Goal: Task Accomplishment & Management: Complete application form

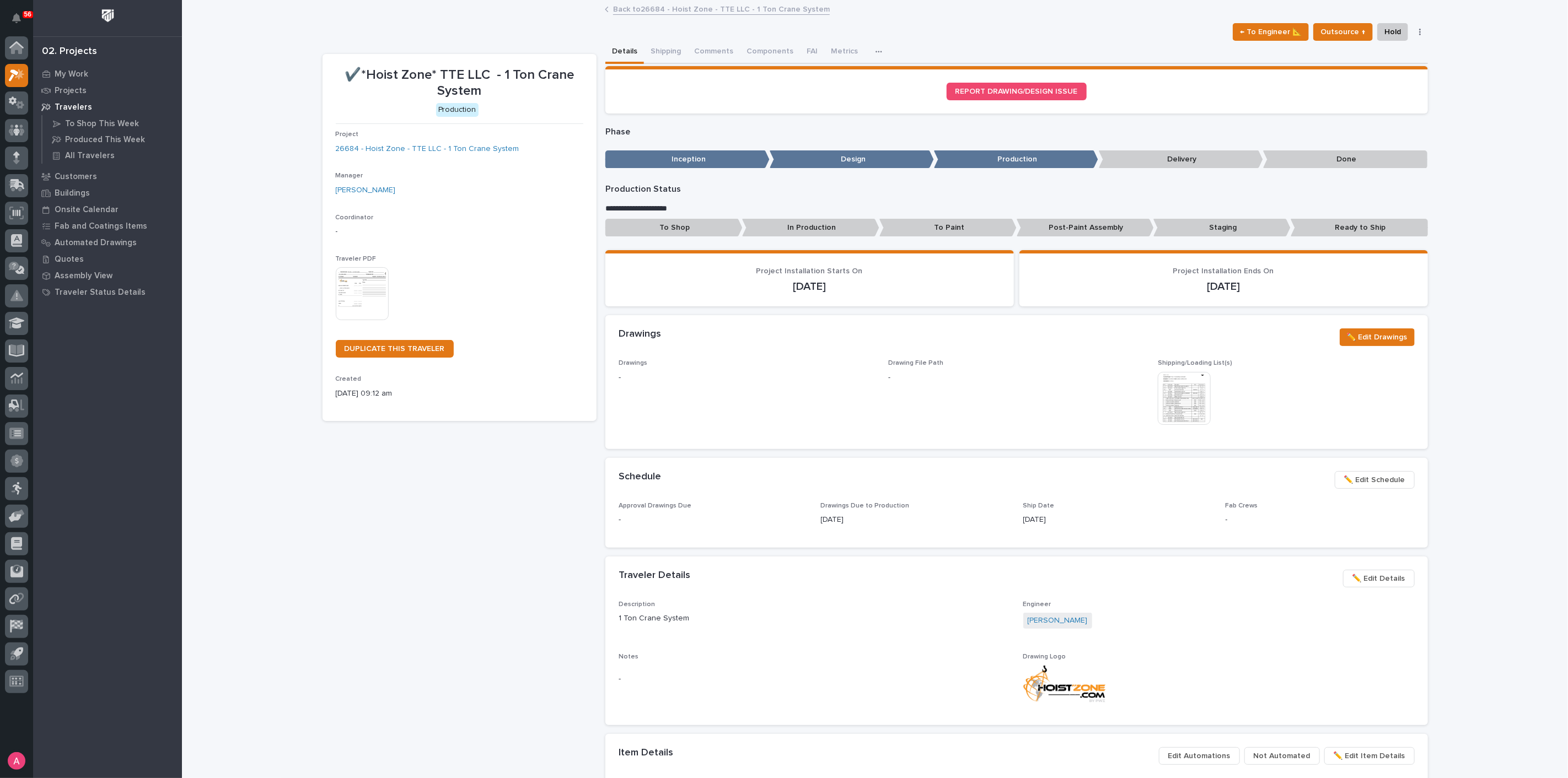
click at [629, 5] on link "Back to 26684 - Hoist Zone - TTE LLC - 1 Ton Crane System" at bounding box center [722, 8] width 217 height 13
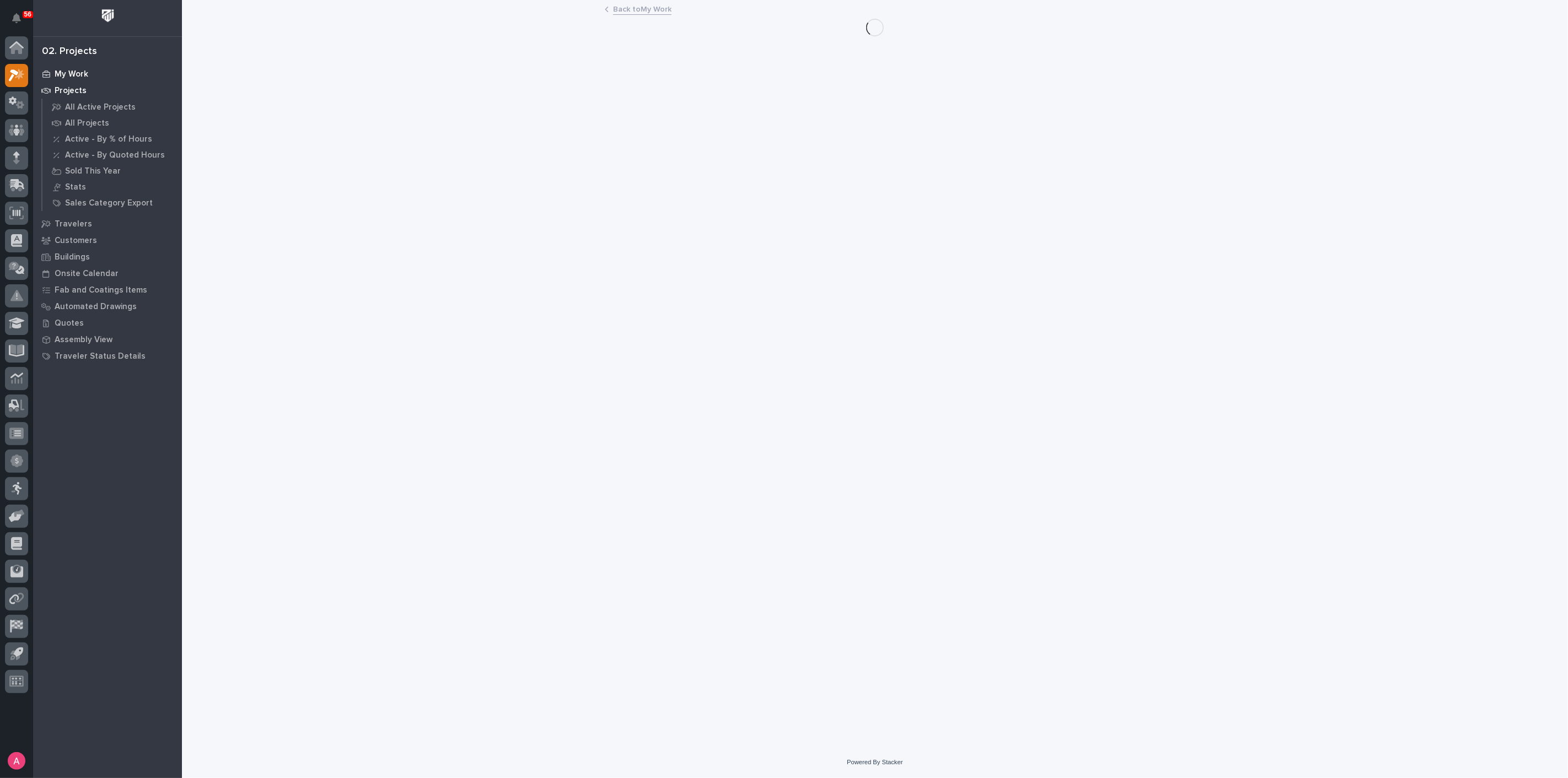
click at [81, 76] on p "My Work" at bounding box center [71, 74] width 33 height 10
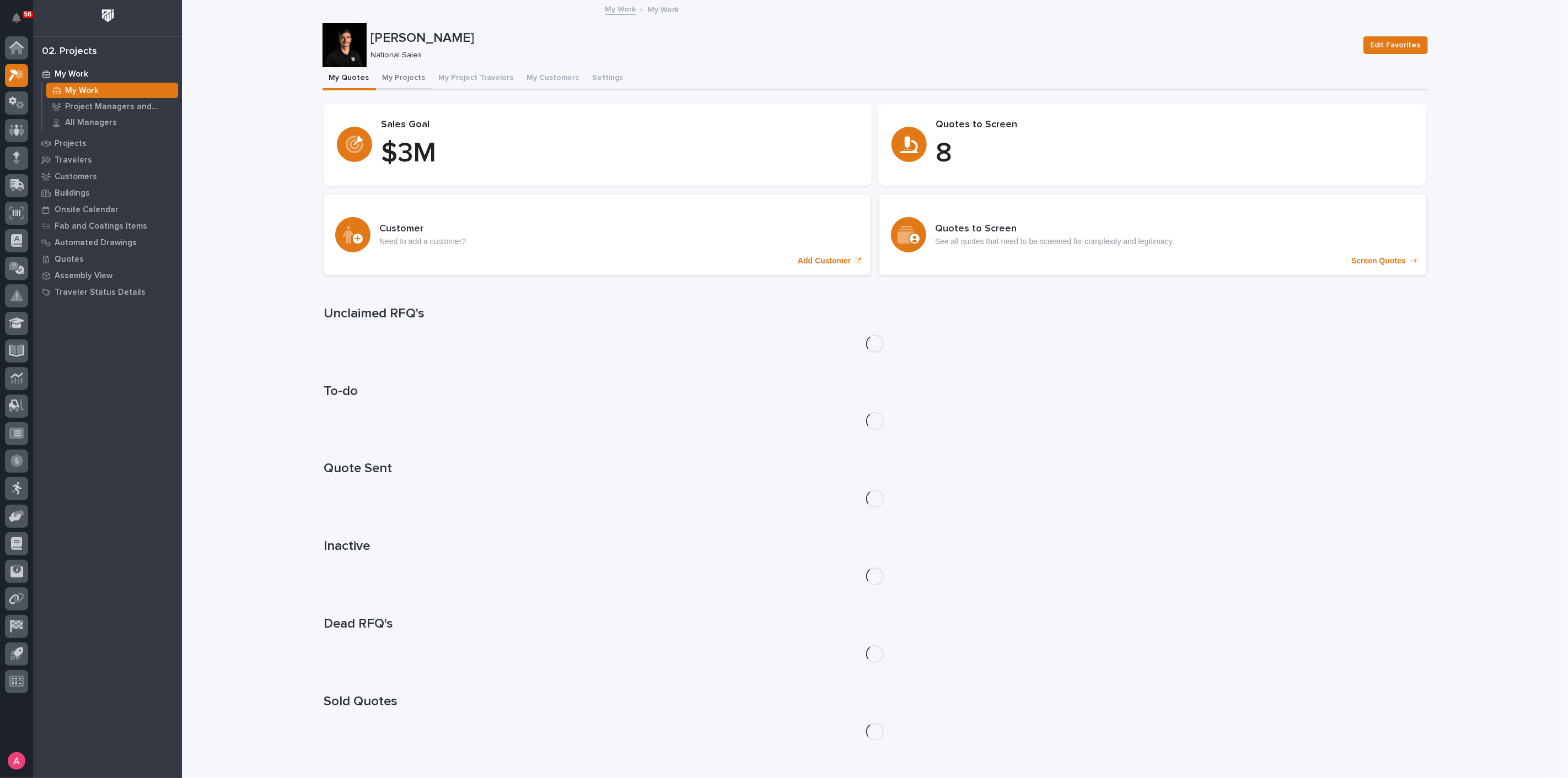
click at [406, 79] on button "My Projects" at bounding box center [404, 79] width 56 height 23
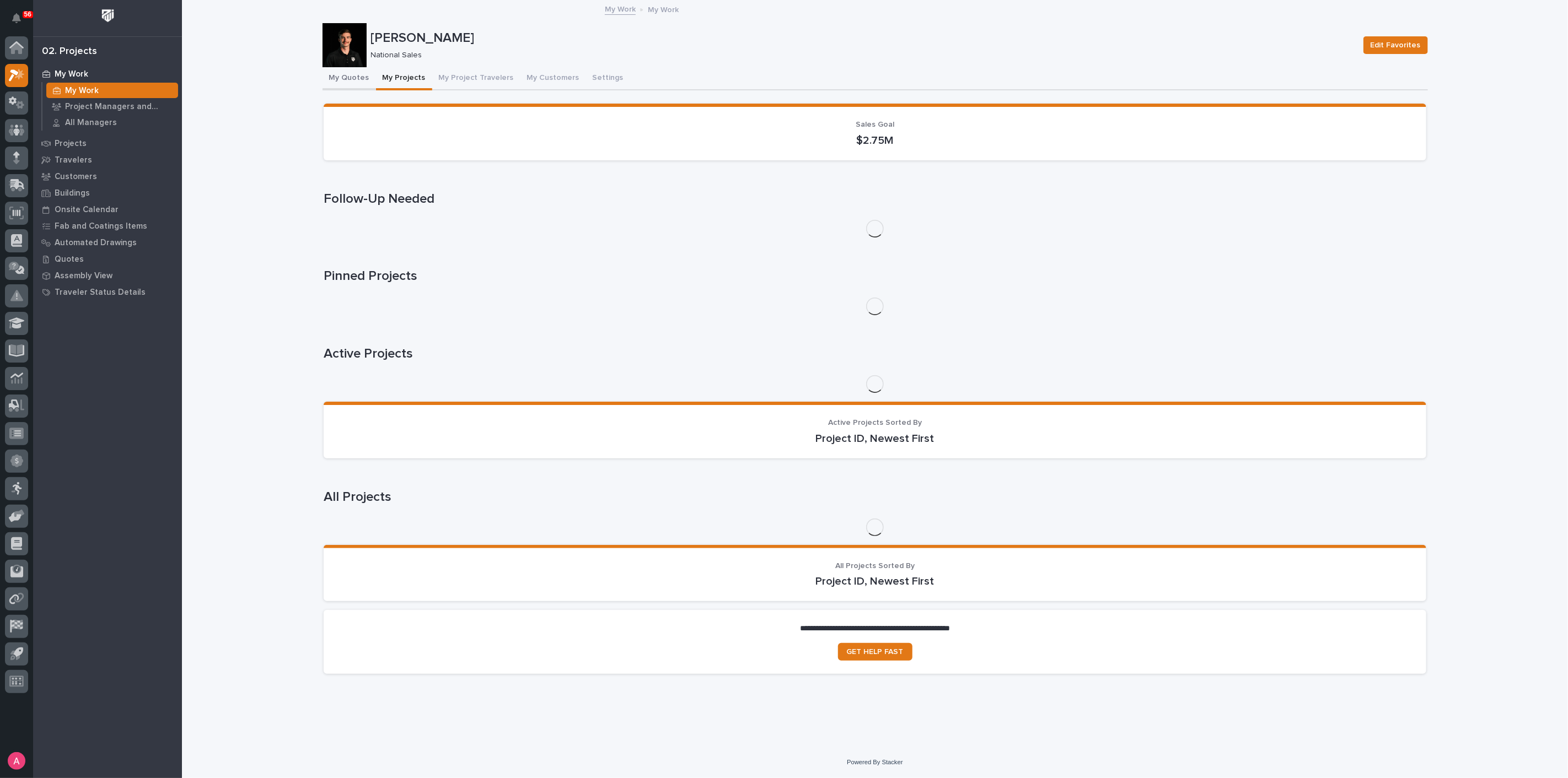
click at [351, 80] on button "My Quotes" at bounding box center [349, 79] width 54 height 23
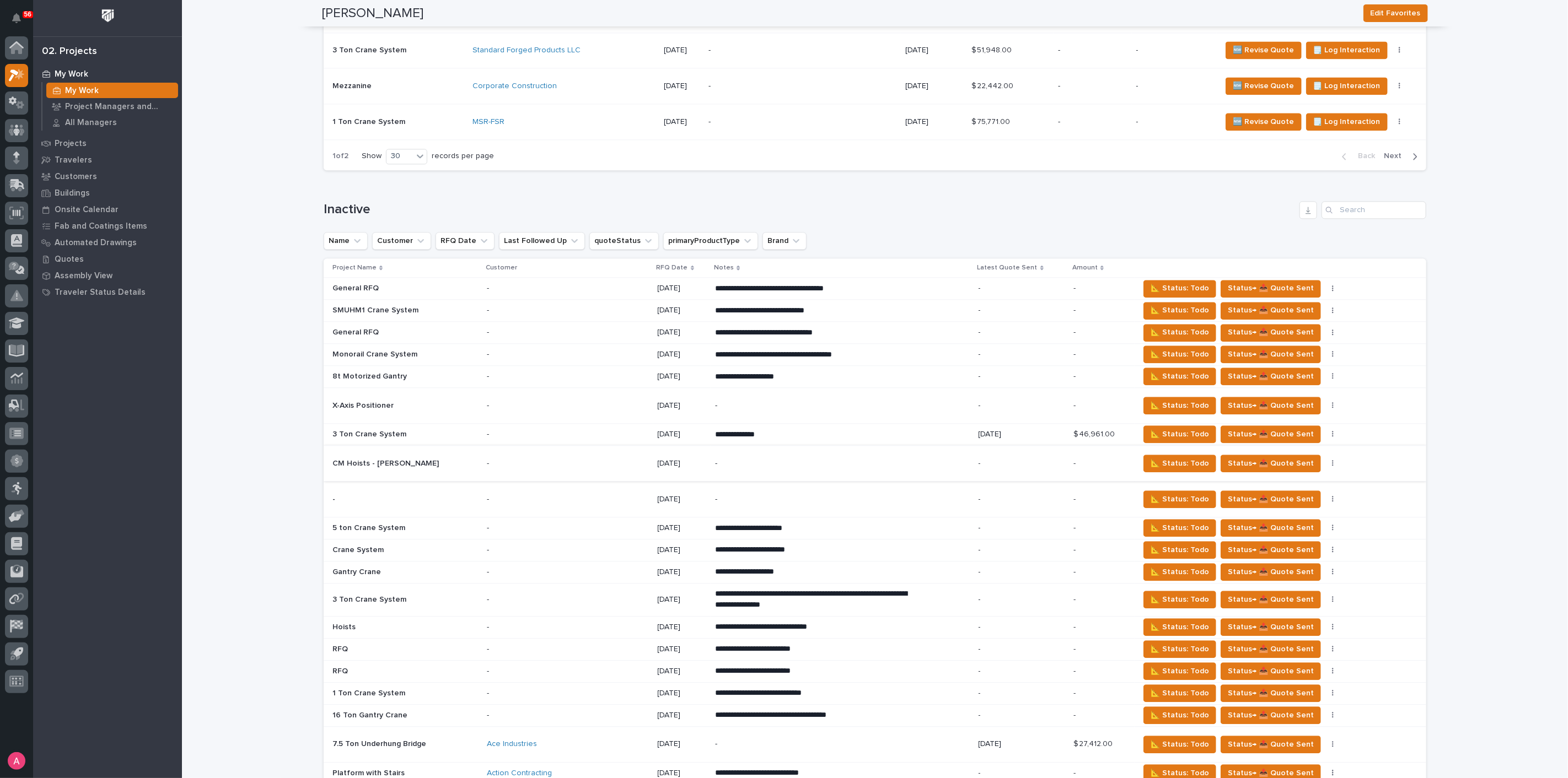
scroll to position [2020, 0]
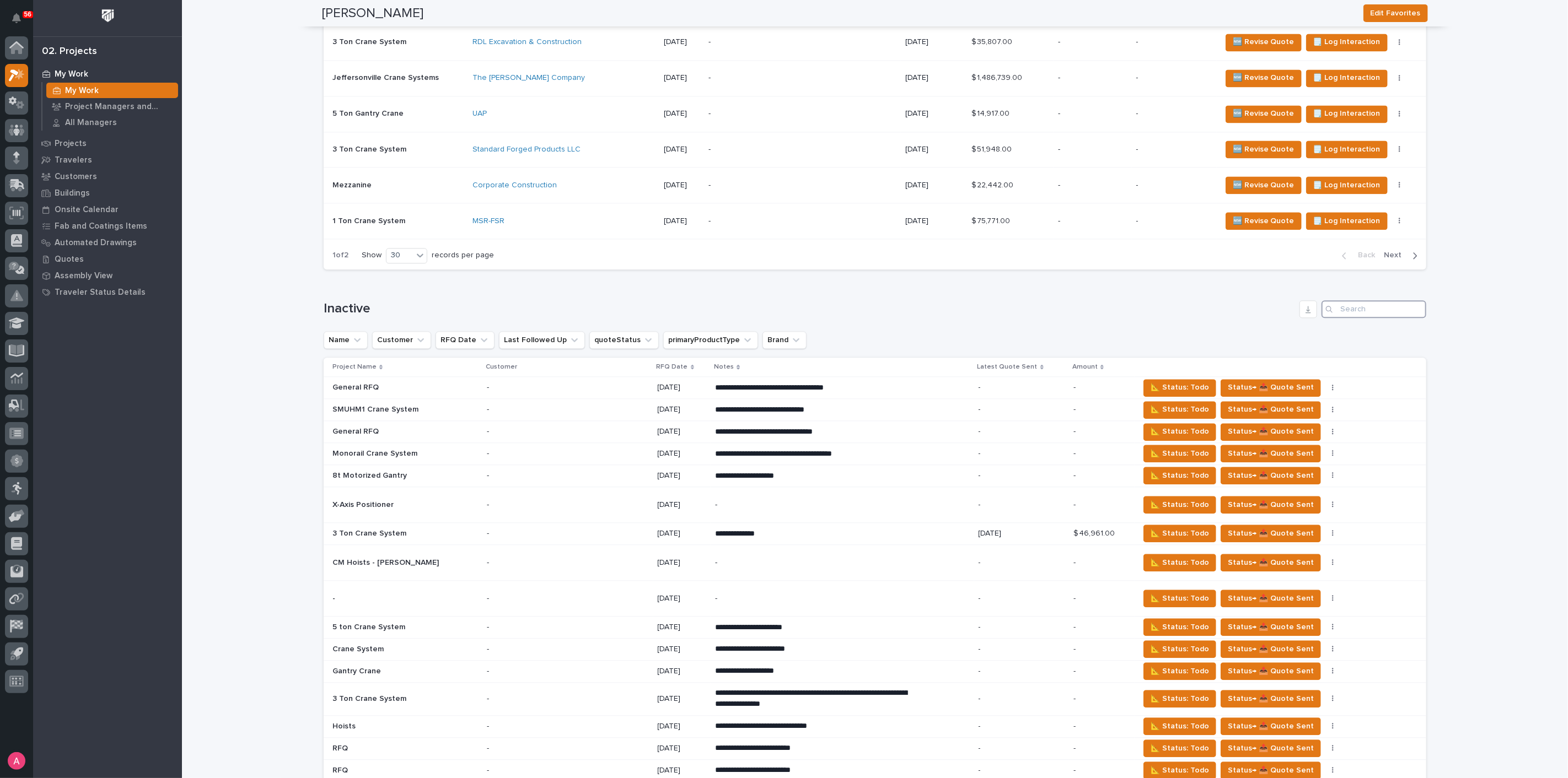
click at [1367, 300] on input "Search" at bounding box center [1373, 309] width 104 height 17
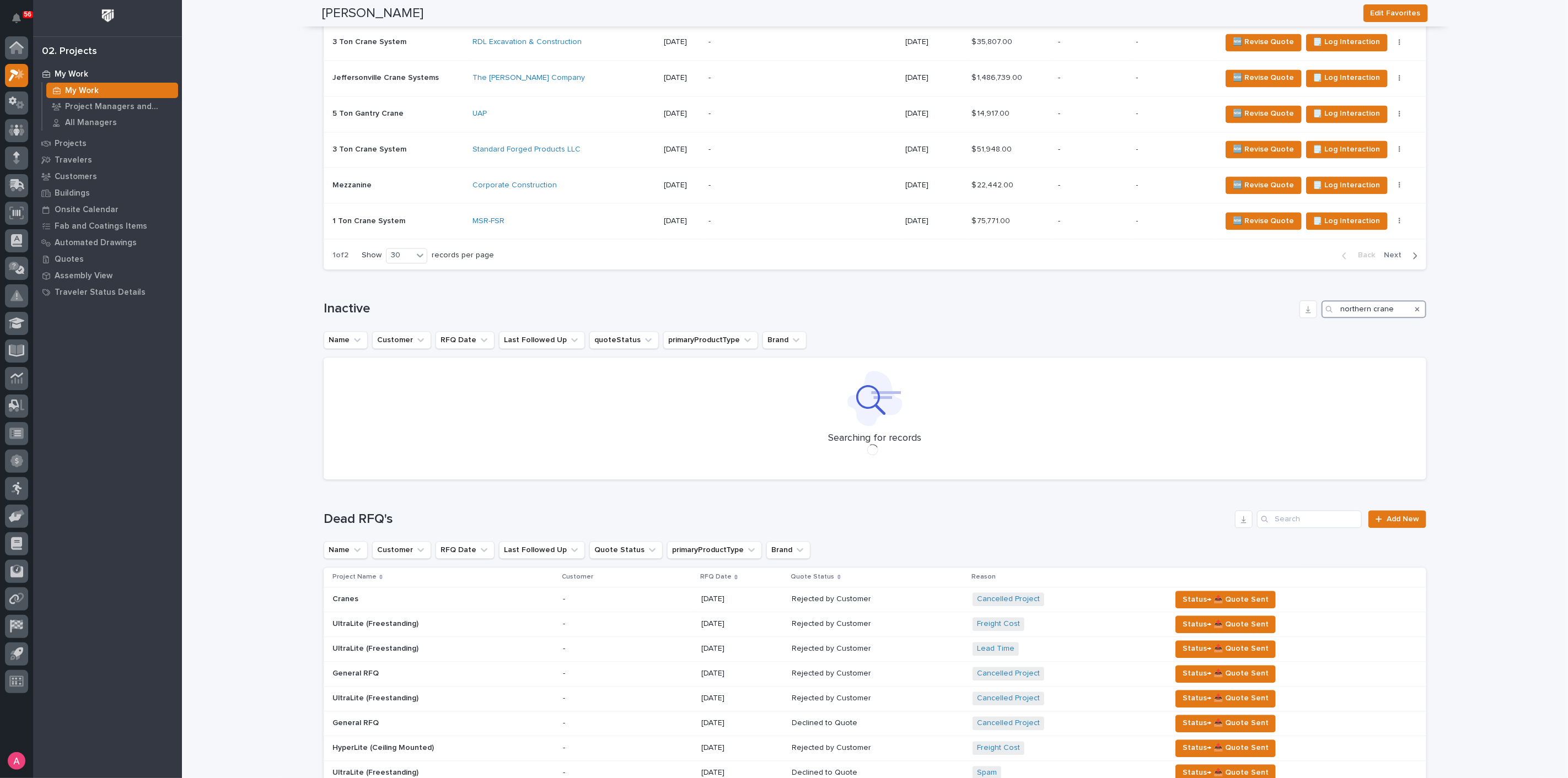
type input "northern crane"
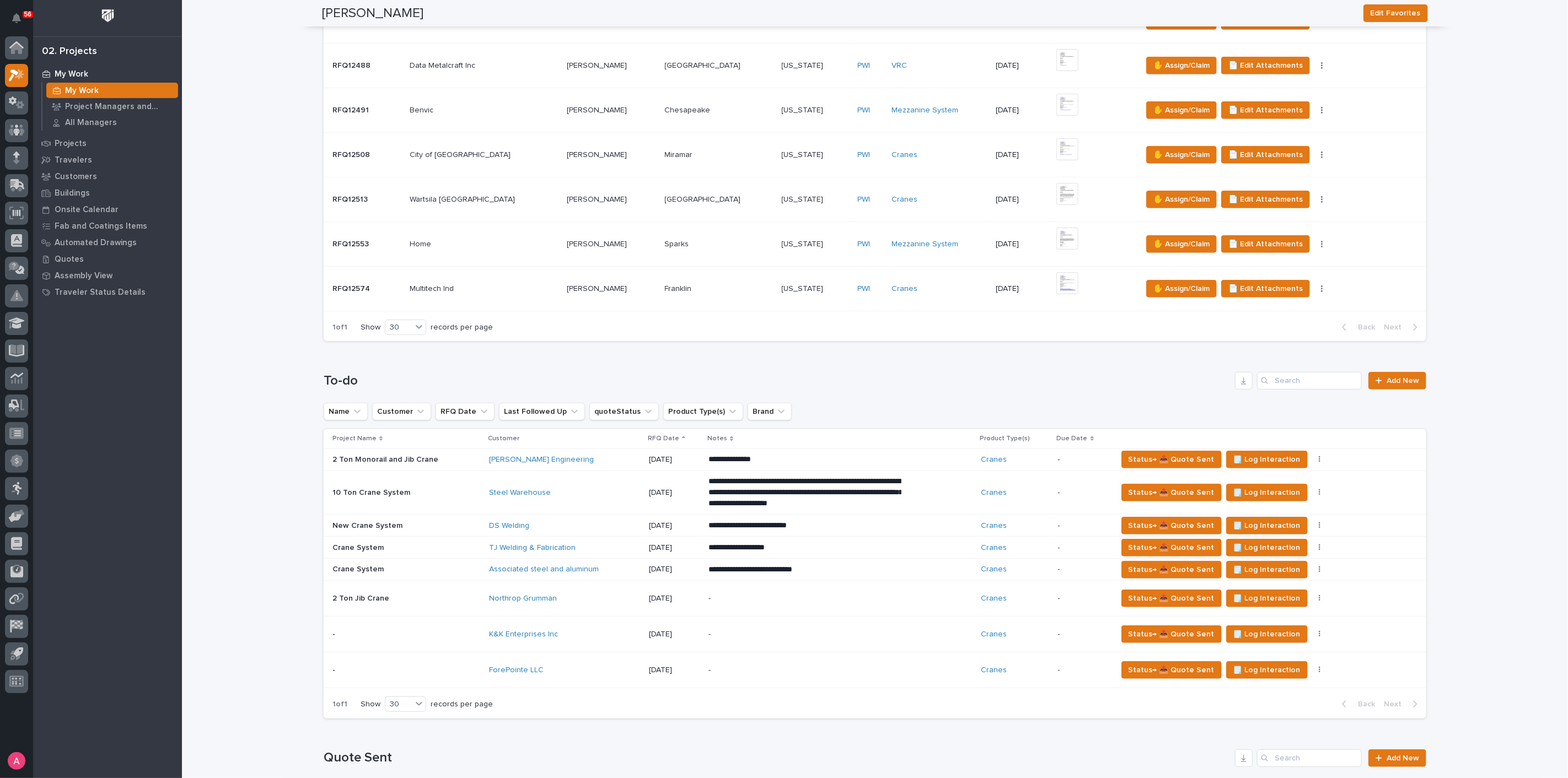
scroll to position [367, 0]
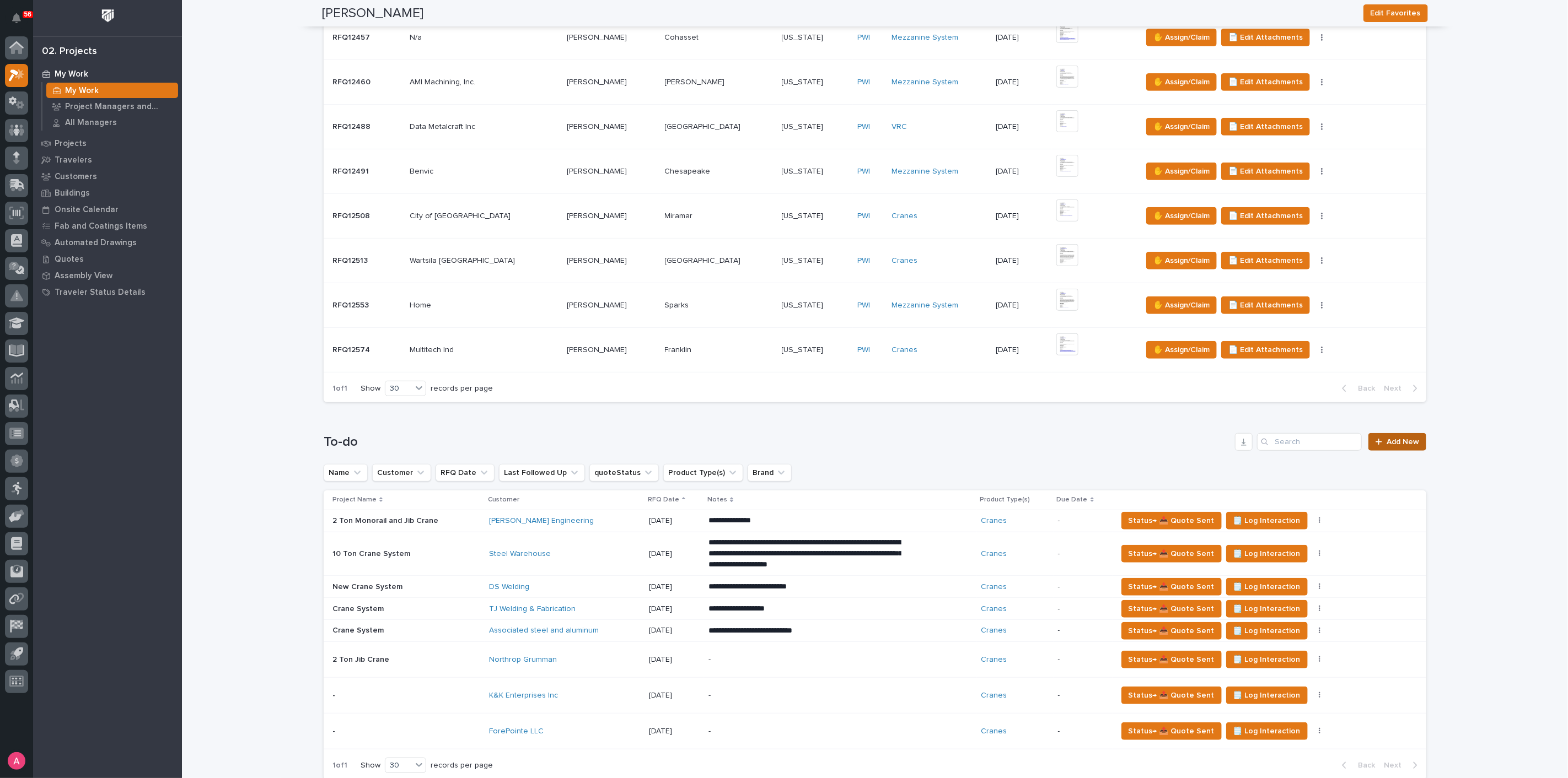
click at [1404, 434] on link "Add New" at bounding box center [1397, 441] width 58 height 17
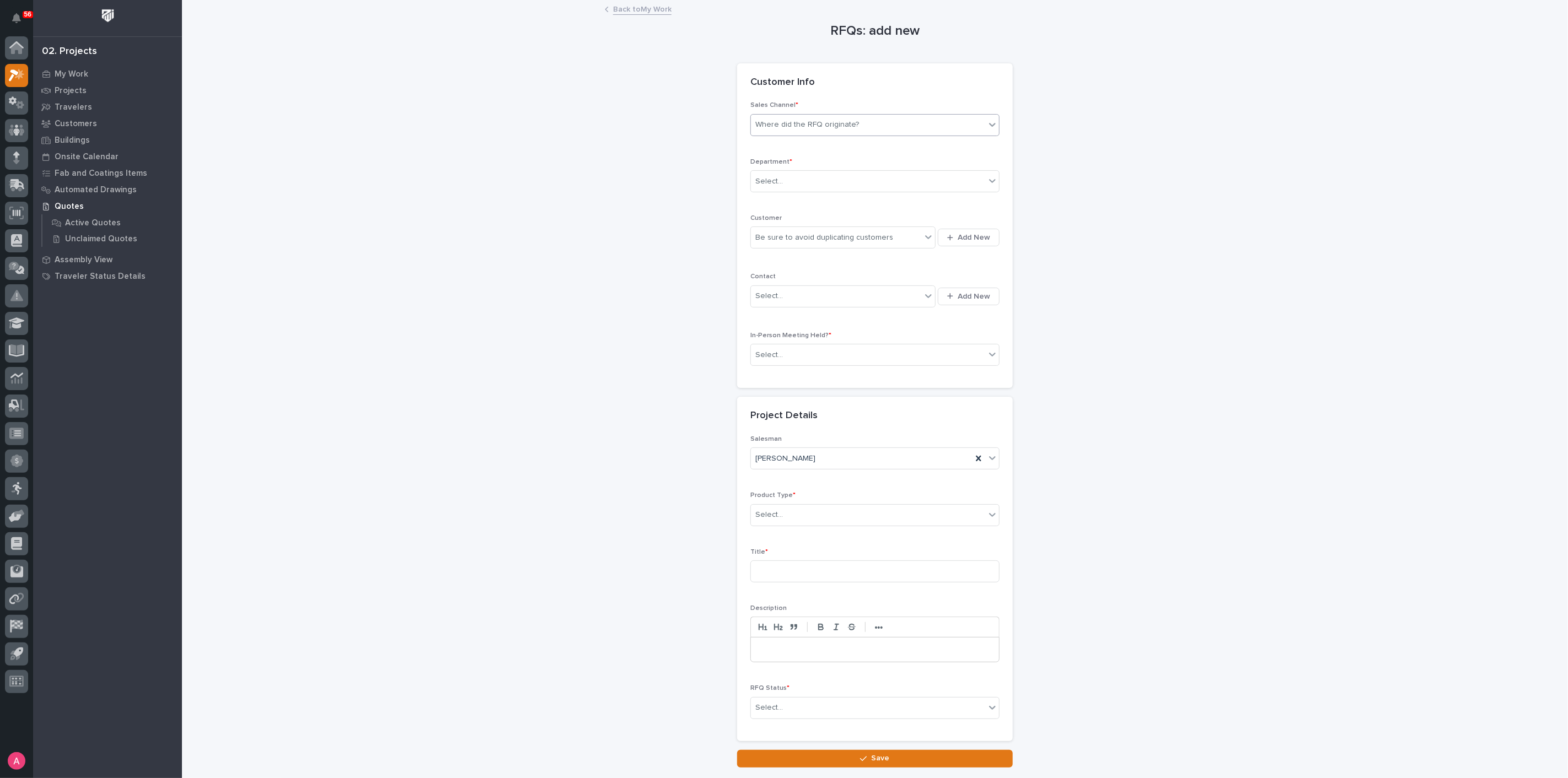
click at [844, 128] on div "Where did the RFQ originate?" at bounding box center [806, 124] width 104 height 11
click at [821, 161] on div "PWI" at bounding box center [871, 164] width 248 height 19
click at [831, 182] on div "Select..." at bounding box center [868, 182] width 234 height 18
click at [825, 201] on div "National Sales" at bounding box center [871, 201] width 248 height 19
click at [831, 233] on div "Be sure to avoid duplicating customers" at bounding box center [824, 237] width 138 height 11
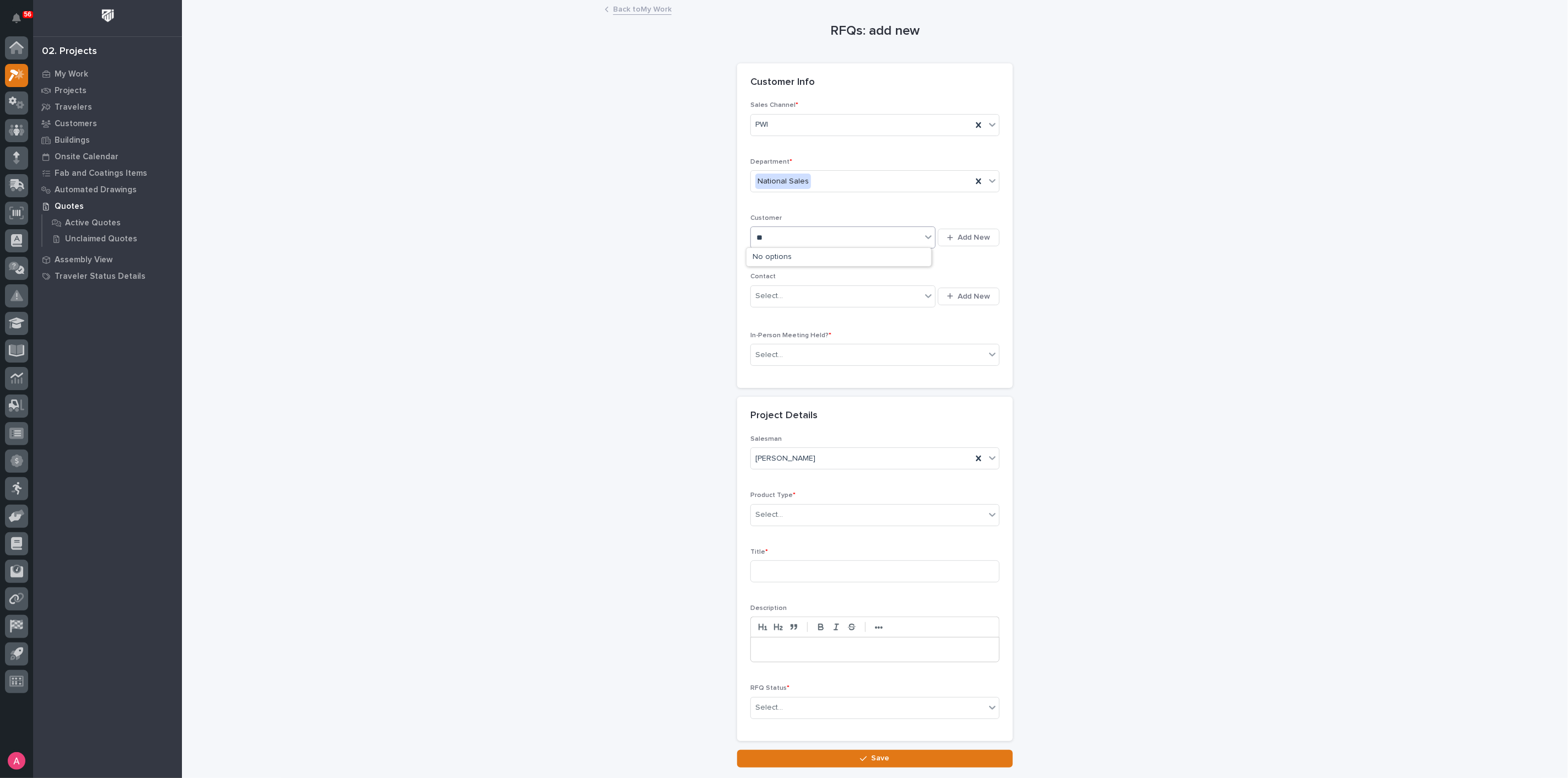
type input "*"
click at [970, 234] on span "Add New" at bounding box center [974, 237] width 33 height 10
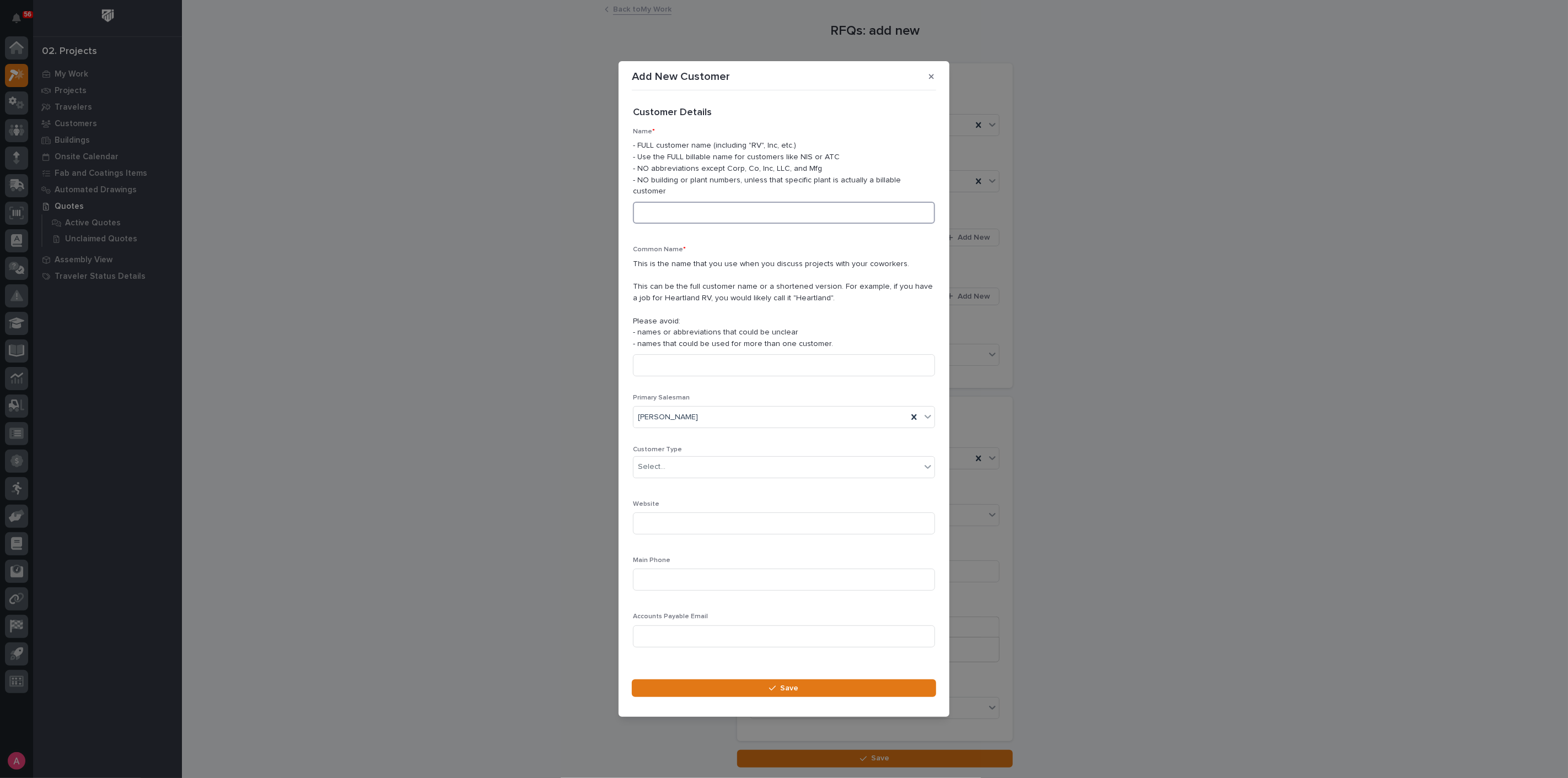
click at [746, 215] on input at bounding box center [784, 212] width 302 height 22
type input "M"
type input "Northern Crane & Equipment"
type input "N"
type input "***"
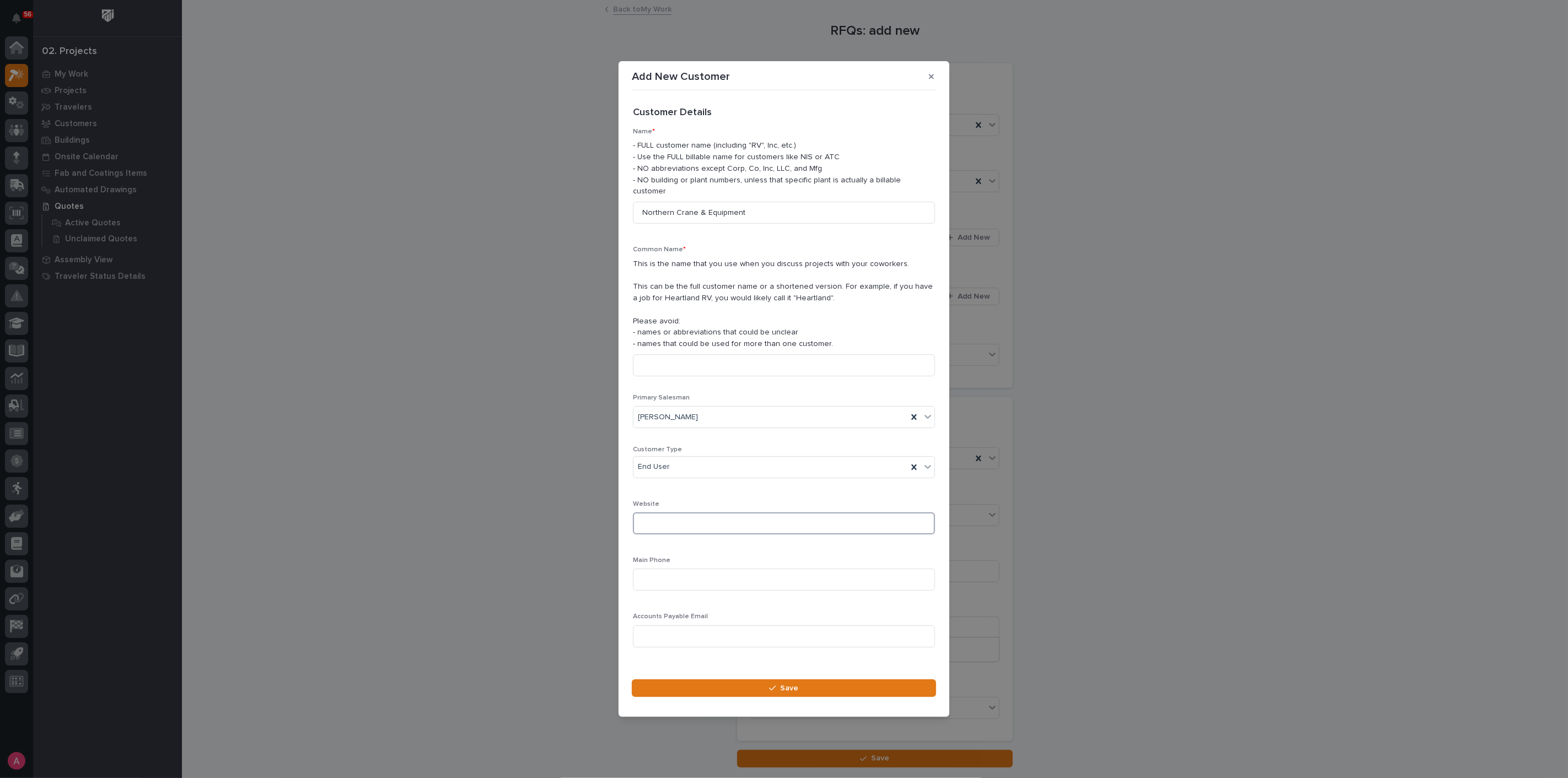
click at [672, 515] on input at bounding box center [784, 523] width 302 height 22
paste input "[URL][DOMAIN_NAME]"
type input "[URL][DOMAIN_NAME]"
click at [682, 568] on input at bounding box center [784, 579] width 302 height 22
paste input "[PHONE_NUMBER]"
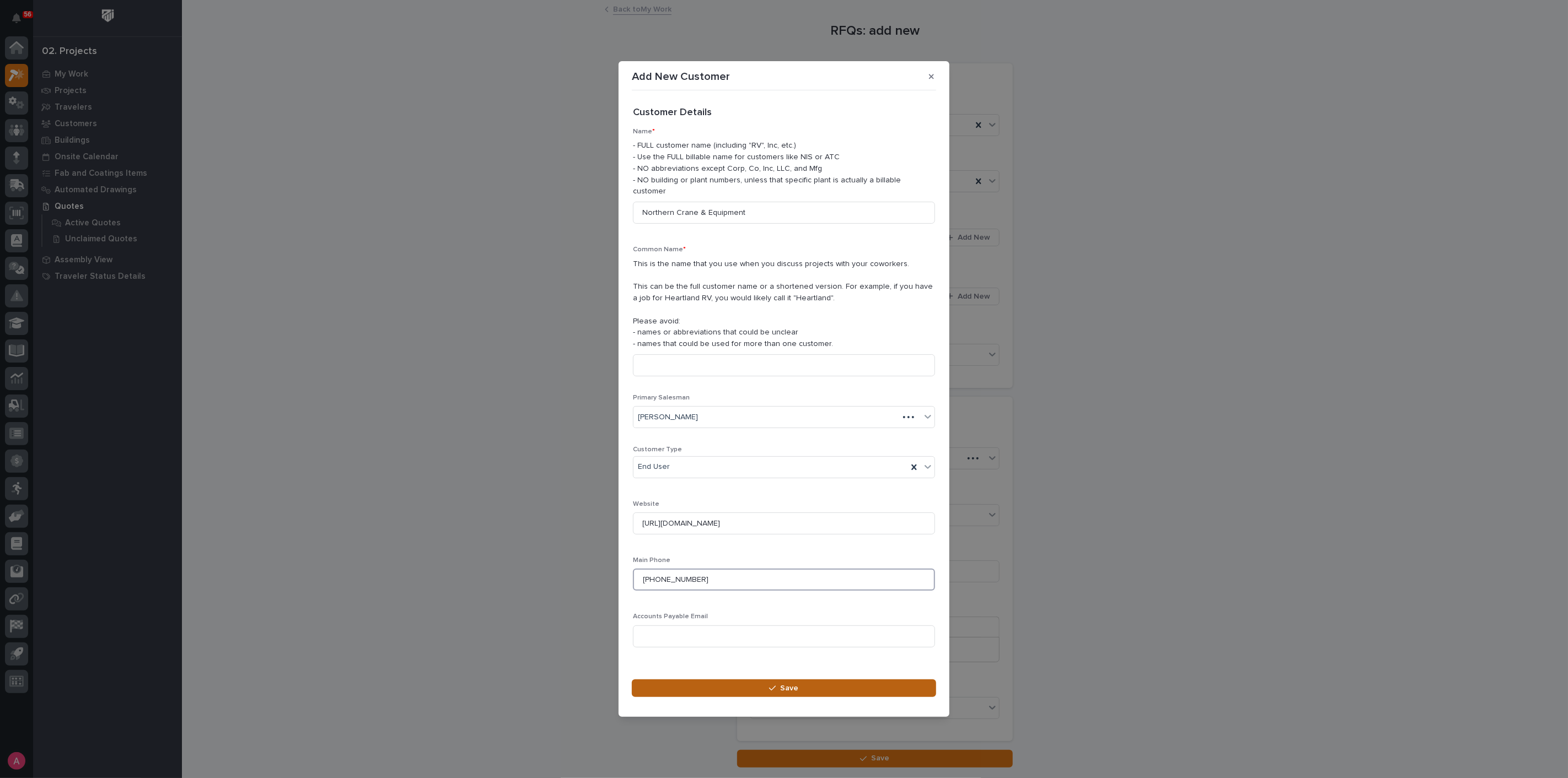
type input "[PHONE_NUMBER]"
click at [759, 687] on button "Save" at bounding box center [784, 688] width 304 height 17
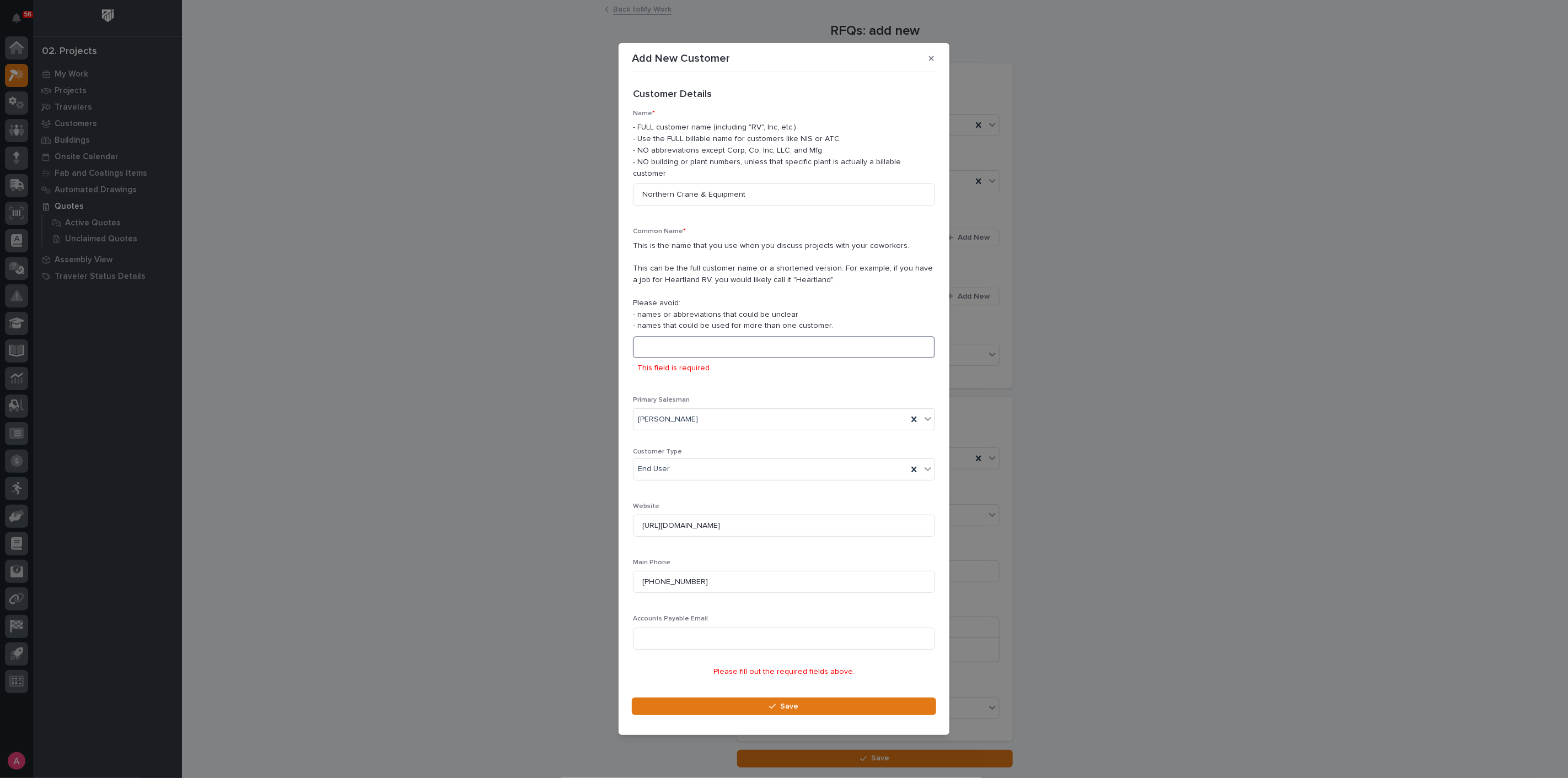
click at [703, 337] on input at bounding box center [784, 347] width 302 height 22
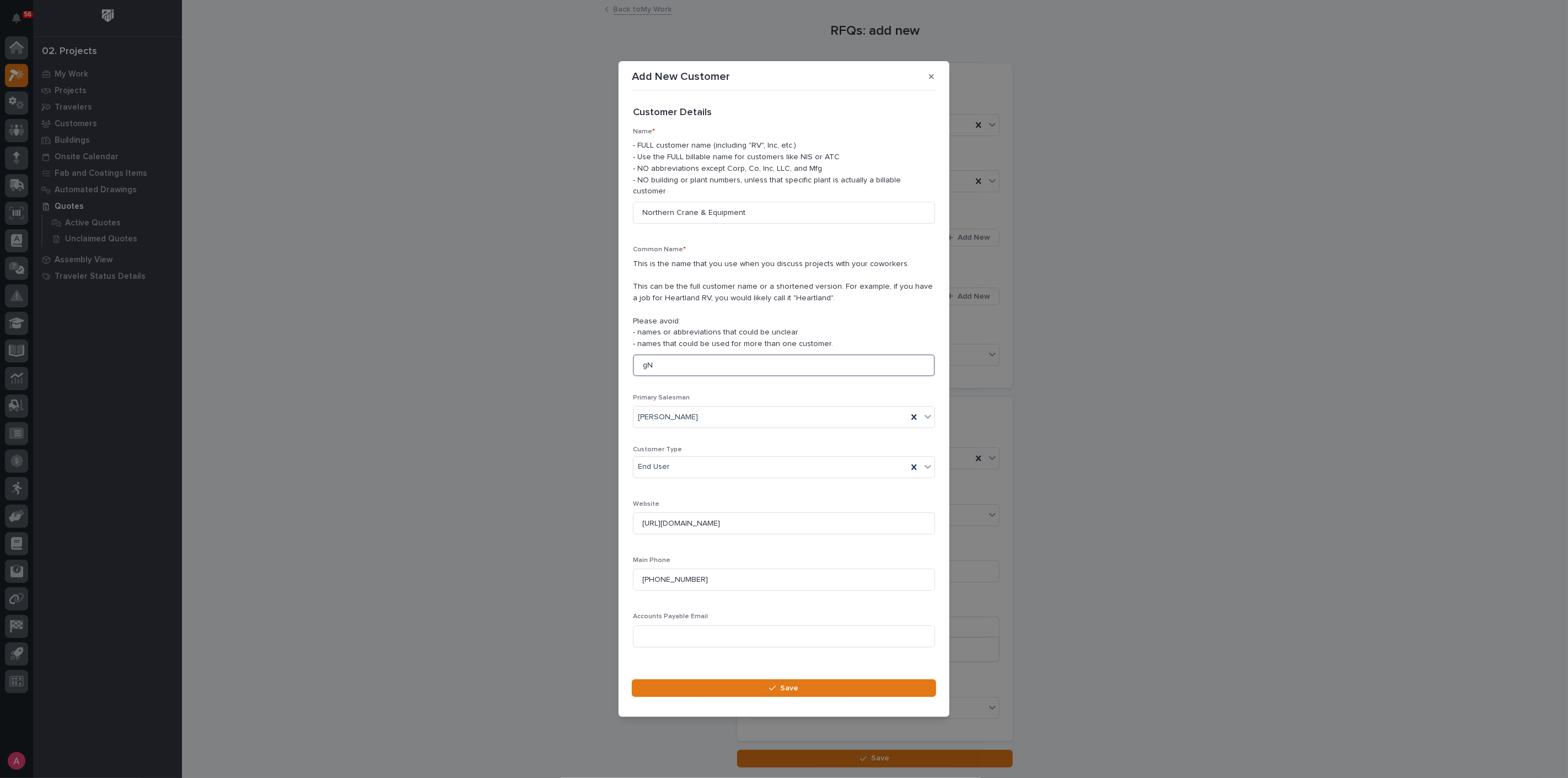
type input "g"
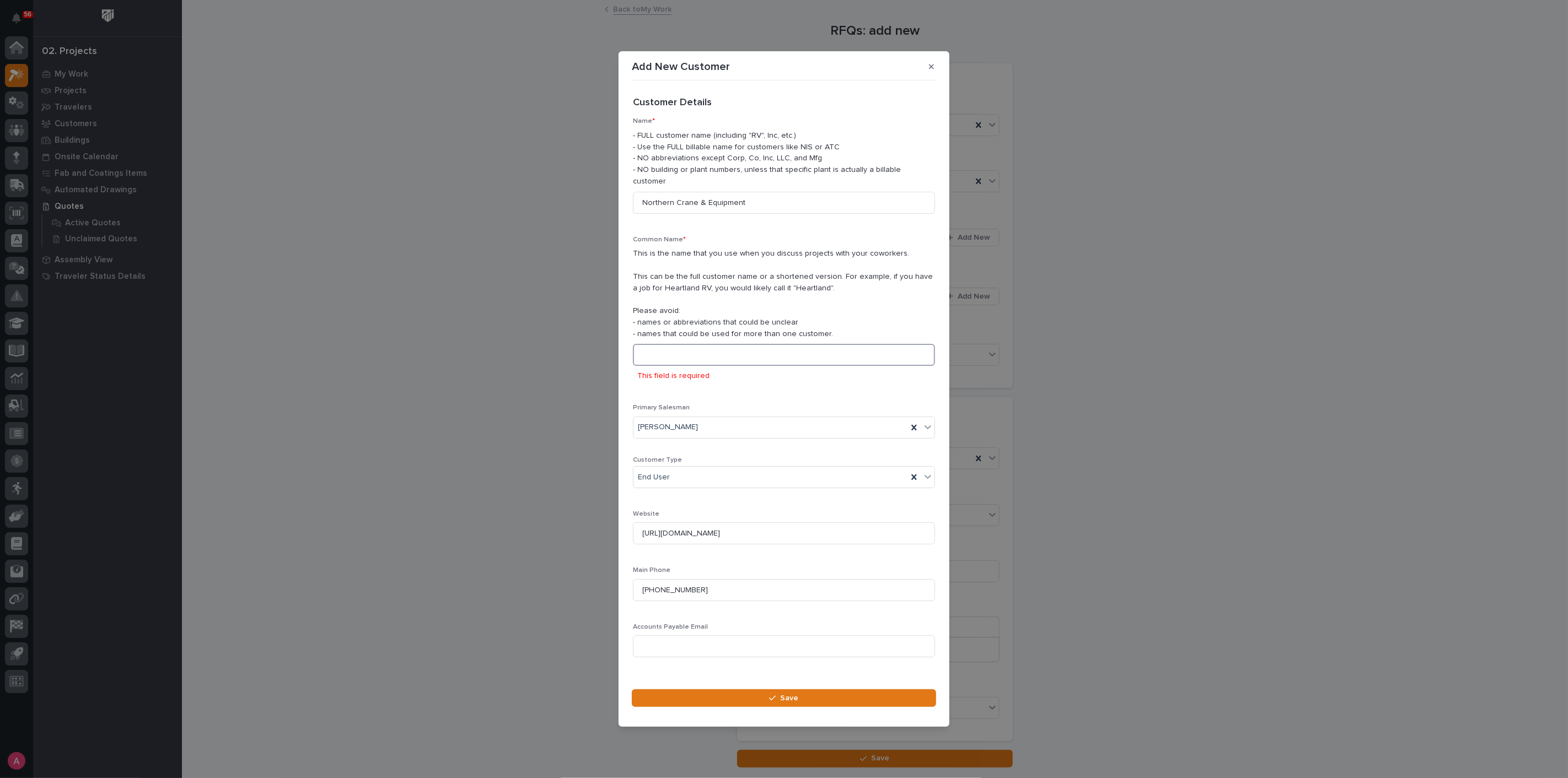
type input "N"
click at [775, 191] on input "Northern Crane & Equipment" at bounding box center [784, 202] width 302 height 22
click at [775, 192] on input "Northern Crane & Equipment" at bounding box center [784, 202] width 302 height 22
click at [721, 359] on input at bounding box center [784, 354] width 302 height 22
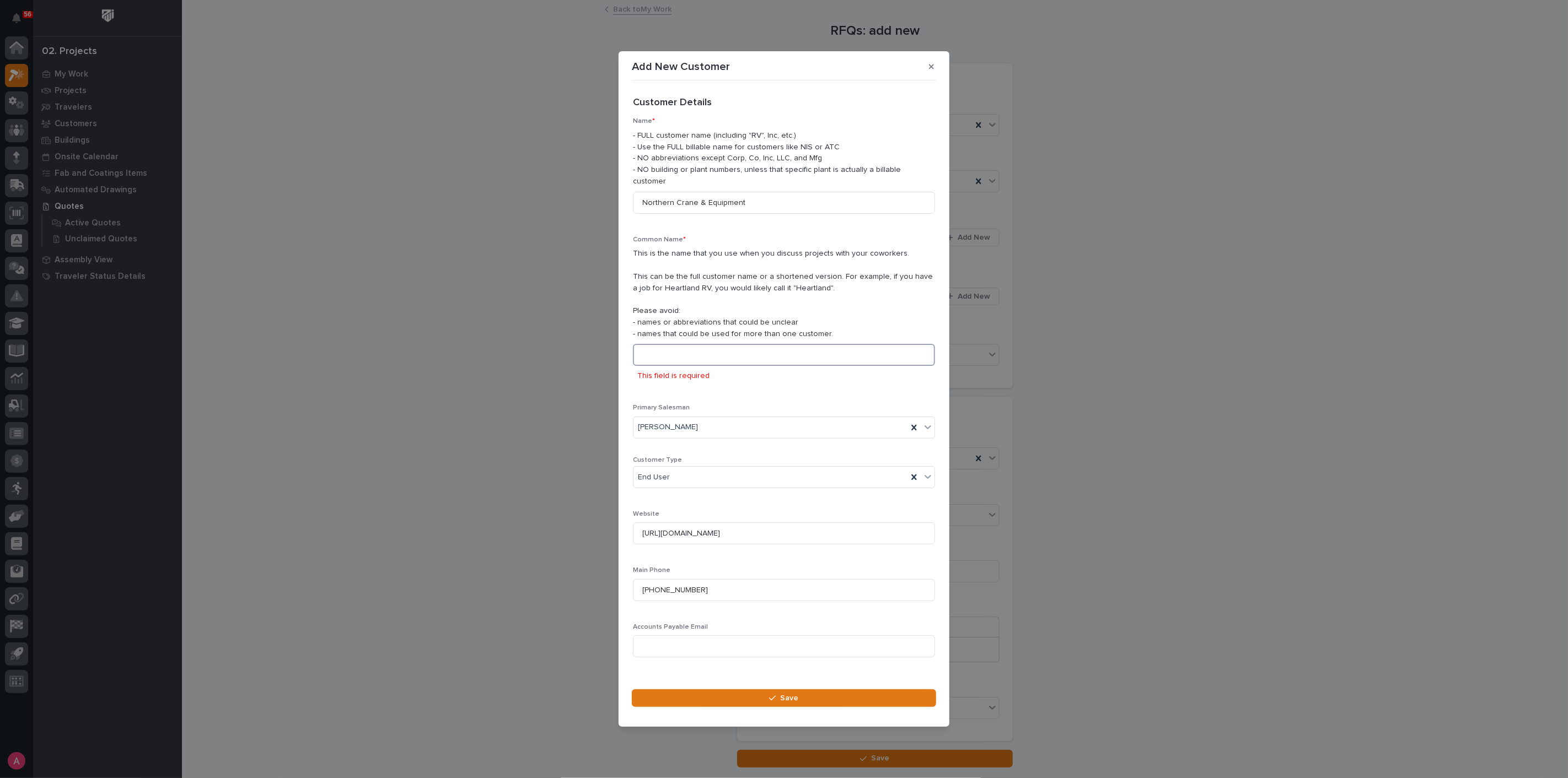
paste input "Northern Crane & Equipment"
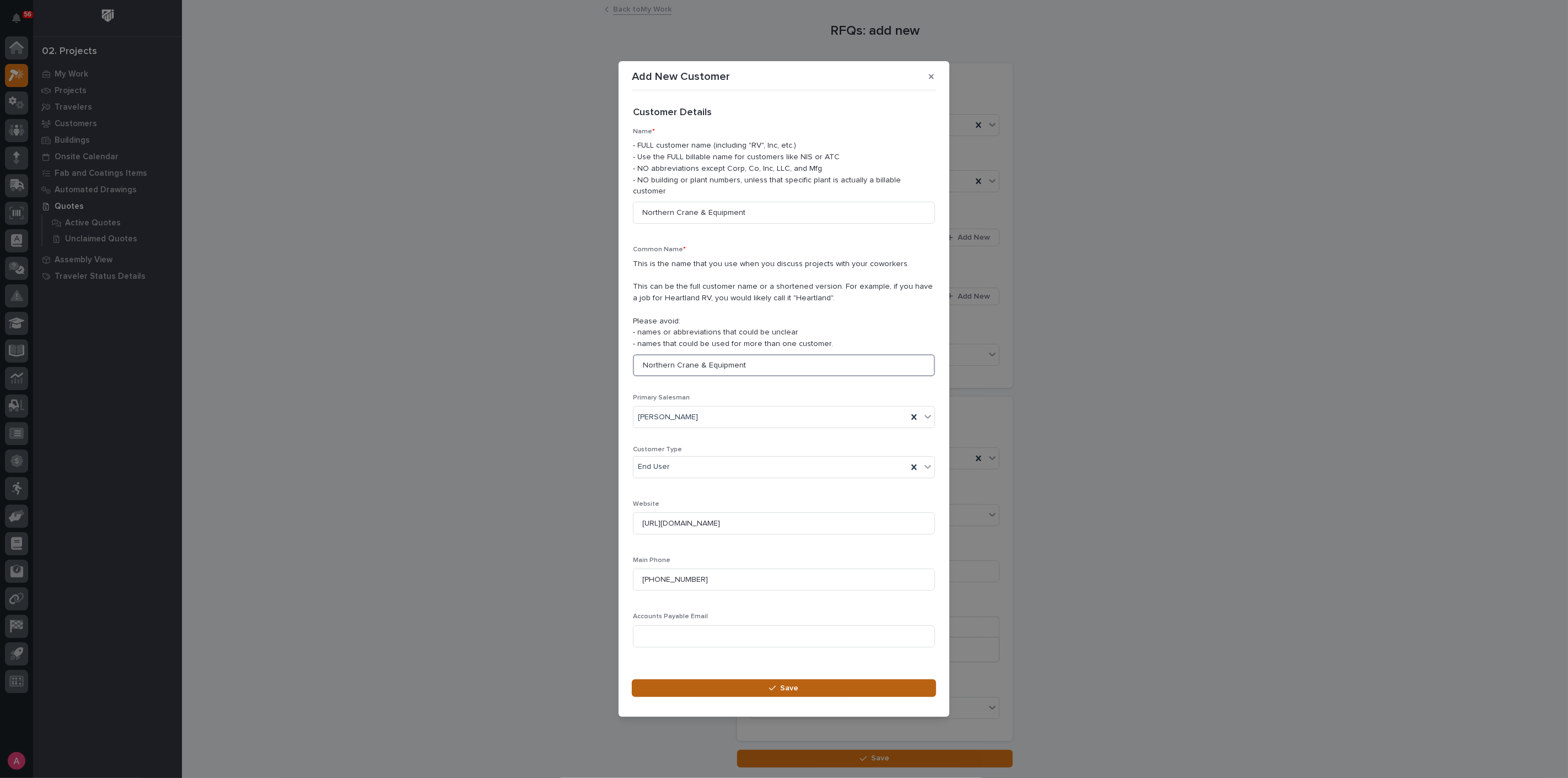
type input "Northern Crane & Equipment"
click at [778, 689] on button "Save" at bounding box center [784, 688] width 304 height 17
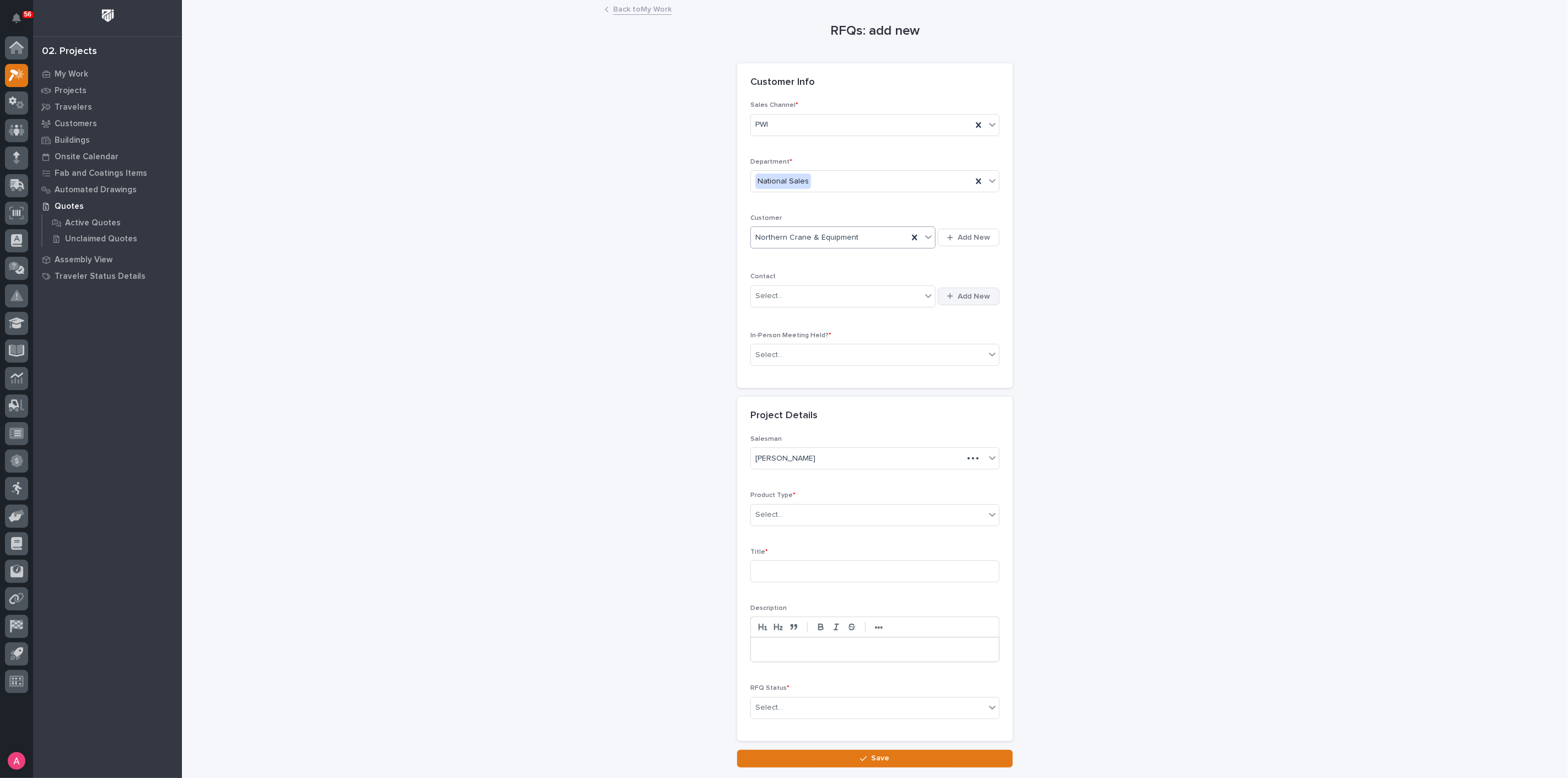
click at [970, 299] on span "Add New" at bounding box center [974, 296] width 33 height 10
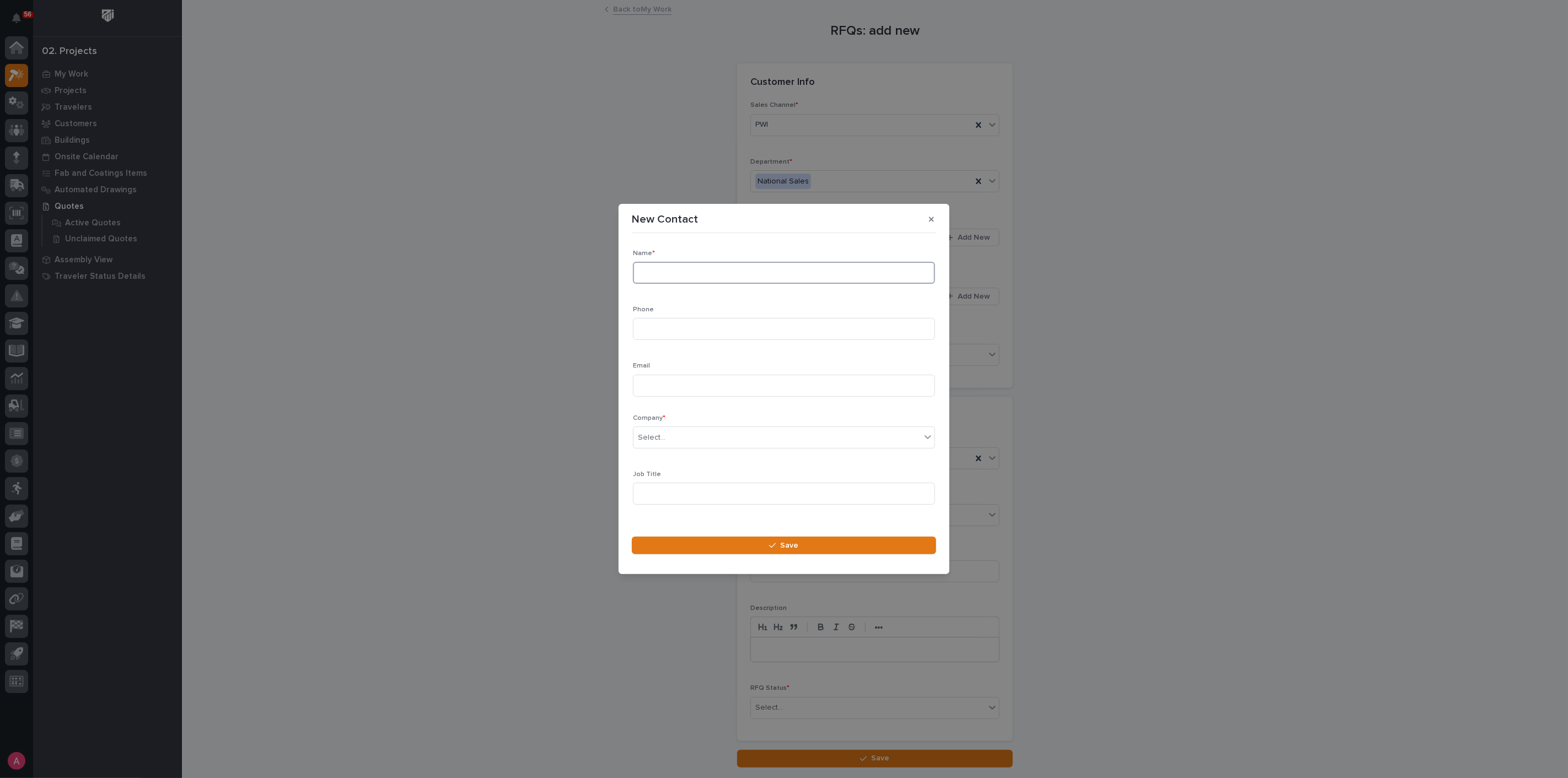
click at [715, 268] on input at bounding box center [784, 272] width 302 height 22
paste input "[PERSON_NAME]"
type input "[PERSON_NAME]"
click at [700, 329] on input at bounding box center [784, 328] width 302 height 22
paste input "[PHONE_NUMBER]"
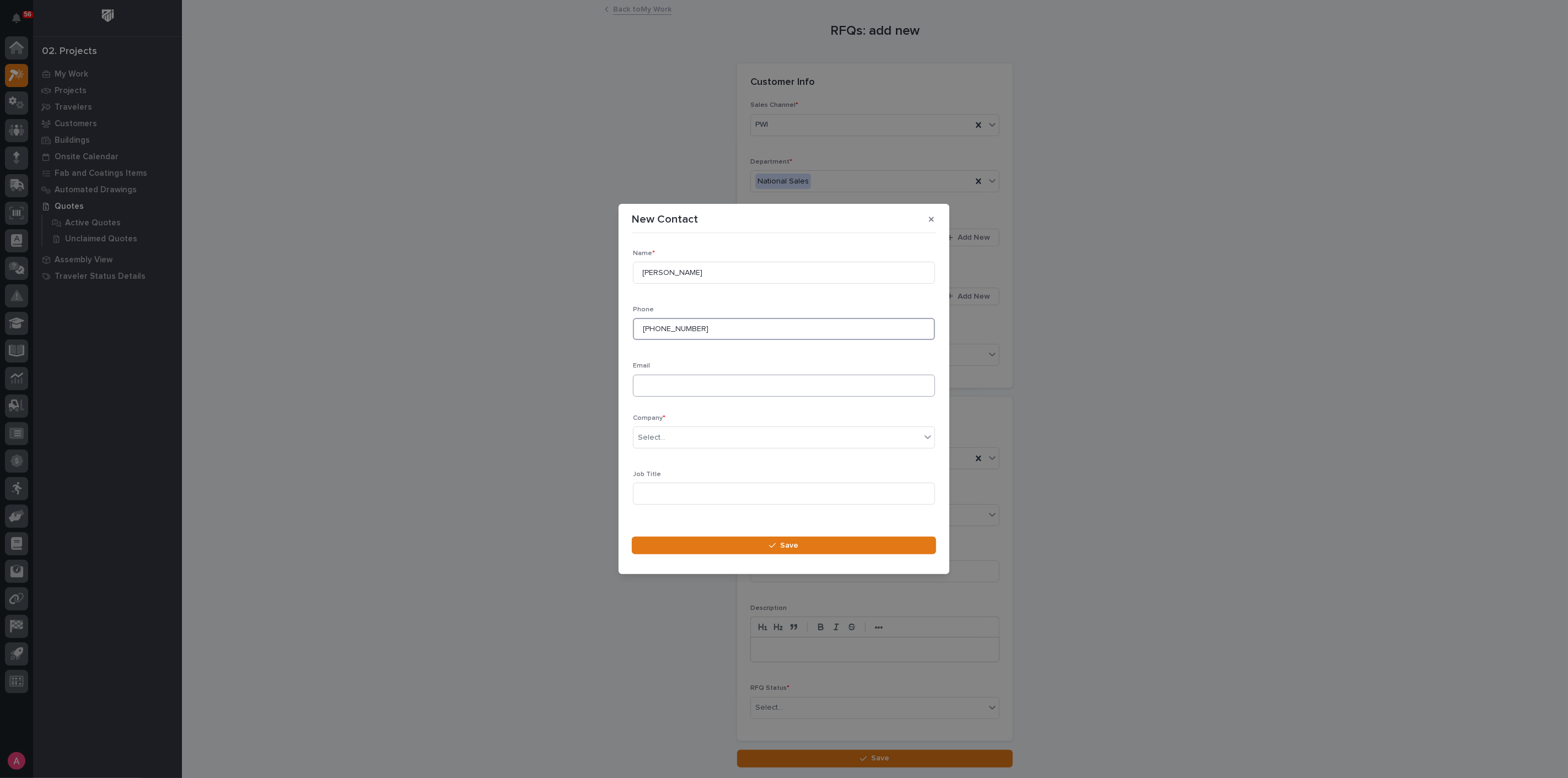
type input "[PHONE_NUMBER]"
click at [688, 386] on input at bounding box center [784, 385] width 302 height 22
click at [710, 390] on input at bounding box center [784, 385] width 302 height 22
paste input "[EMAIL_ADDRESS][DOMAIN_NAME]"
type input "[EMAIL_ADDRESS][DOMAIN_NAME]"
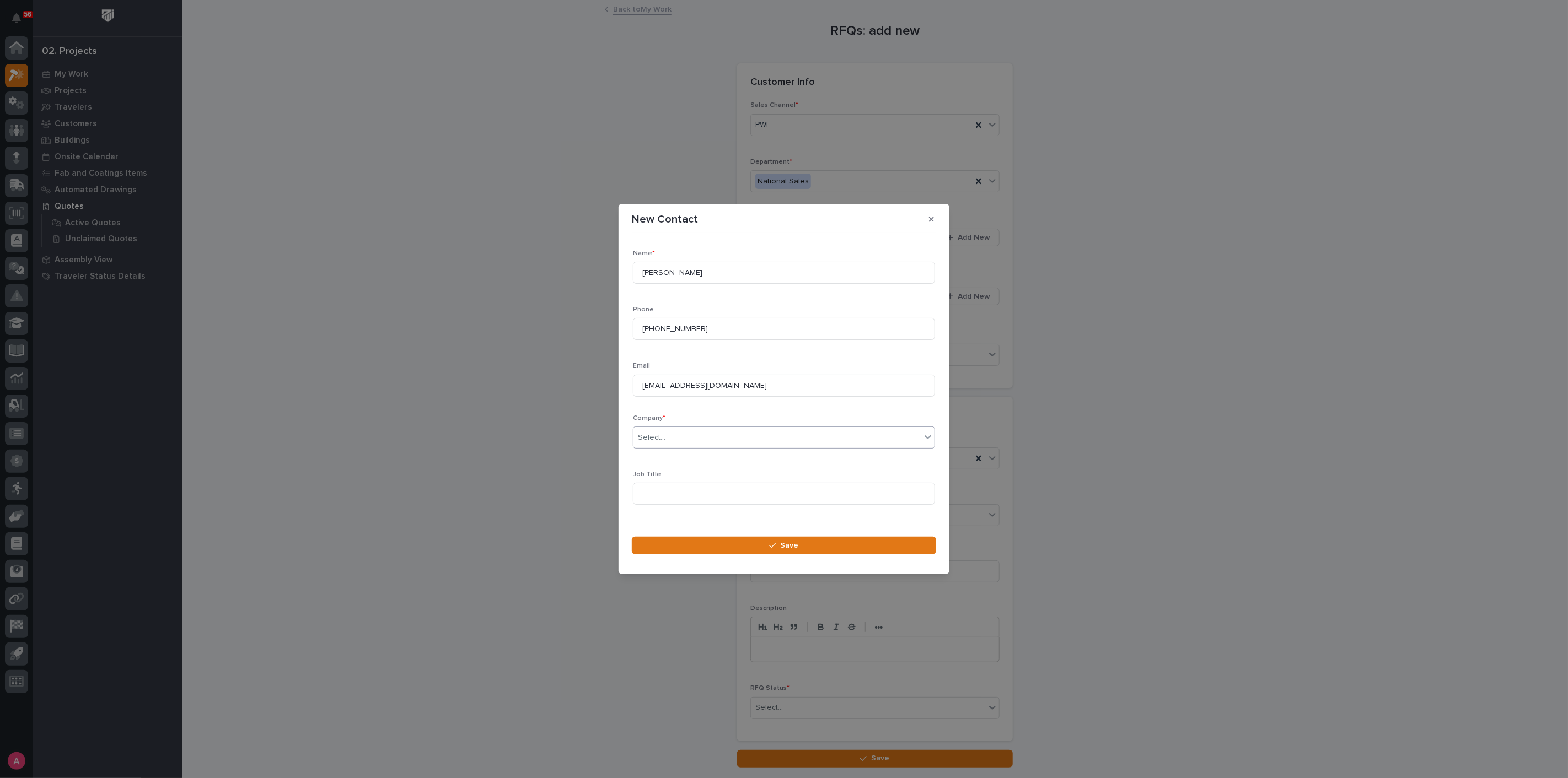
click at [734, 436] on div "Select..." at bounding box center [777, 437] width 287 height 18
type input "**********"
click at [781, 544] on span "Save" at bounding box center [790, 545] width 18 height 10
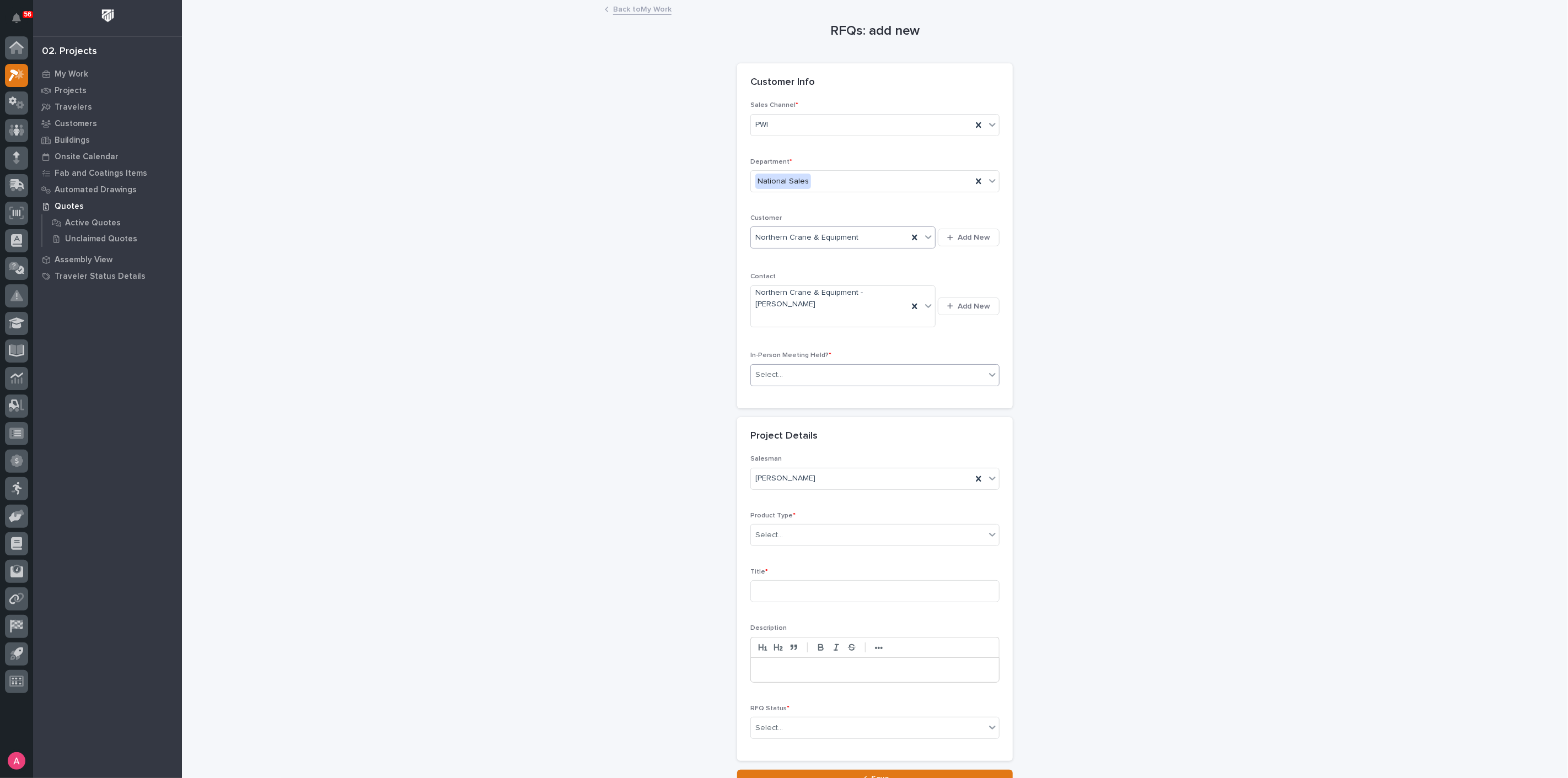
drag, startPoint x: 911, startPoint y: 356, endPoint x: 908, endPoint y: 363, distance: 7.6
click at [910, 366] on div "Select..." at bounding box center [868, 375] width 234 height 18
click at [881, 400] on div "No" at bounding box center [871, 402] width 248 height 19
click at [834, 526] on div "Select..." at bounding box center [868, 535] width 234 height 18
click at [815, 561] on div "Cranes" at bounding box center [871, 561] width 248 height 19
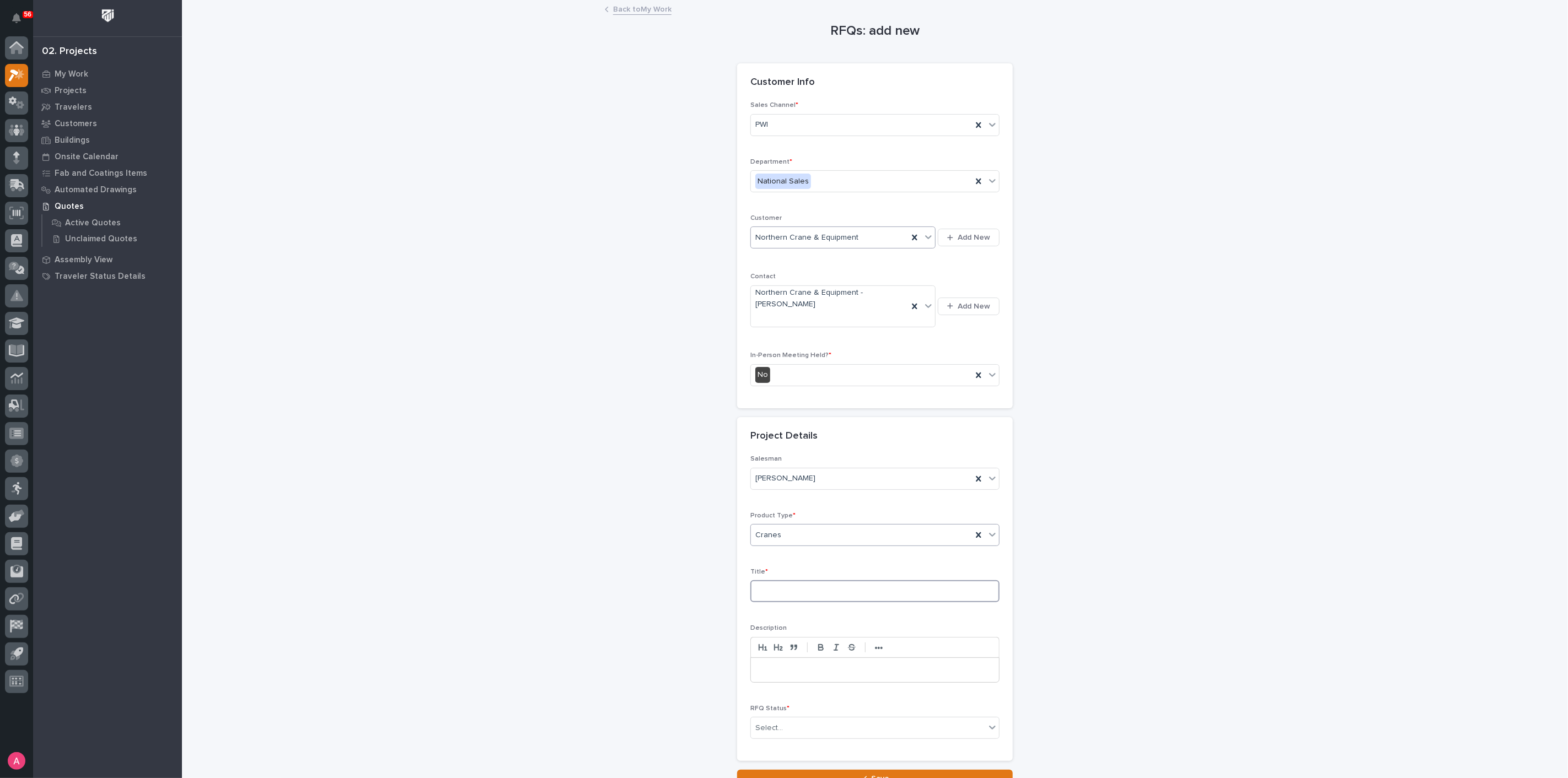
click at [815, 580] on input at bounding box center [874, 591] width 249 height 22
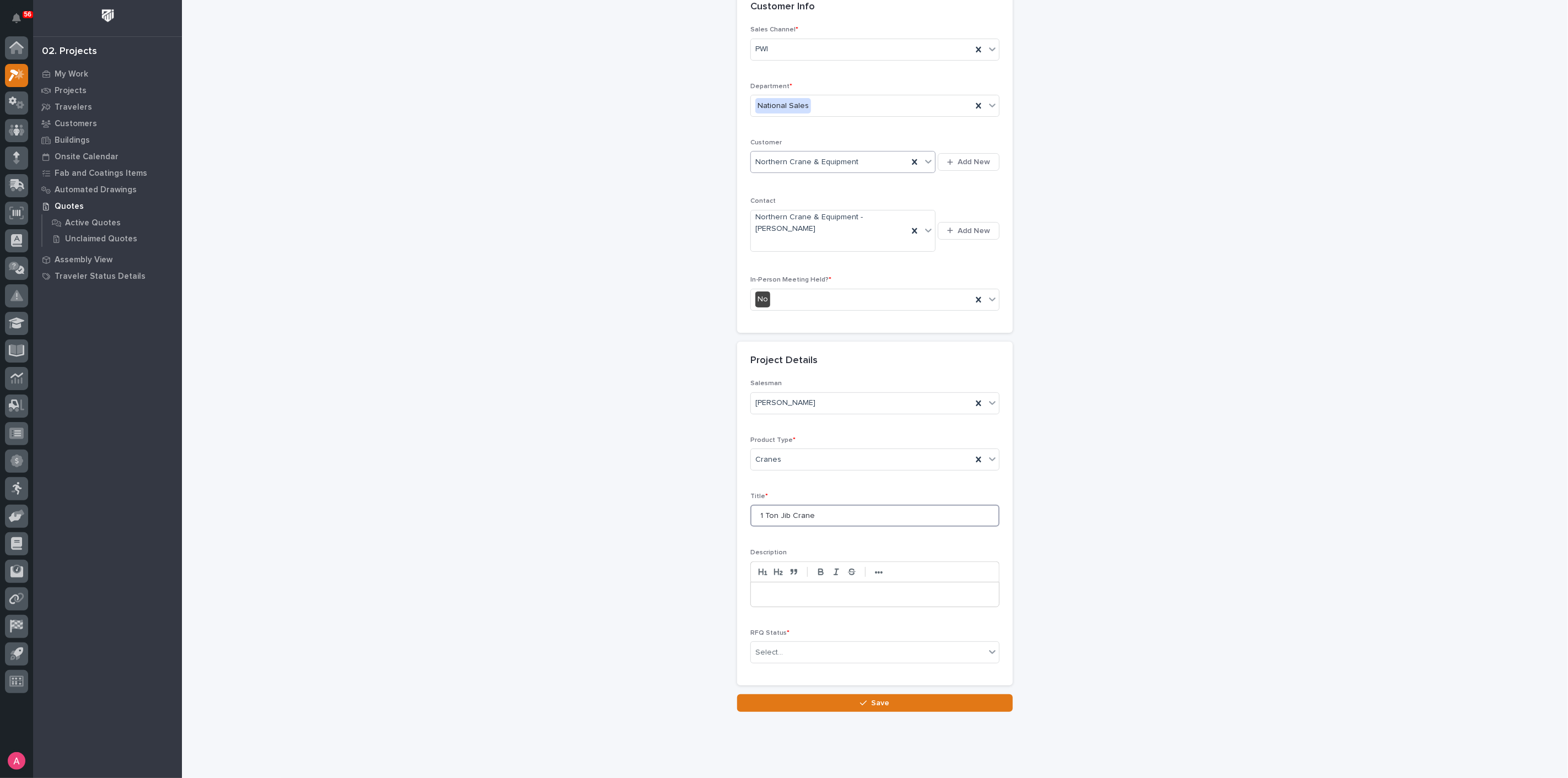
scroll to position [80, 0]
type input "1 Ton Jib Crane"
click at [833, 639] on div "Select..." at bounding box center [868, 648] width 234 height 18
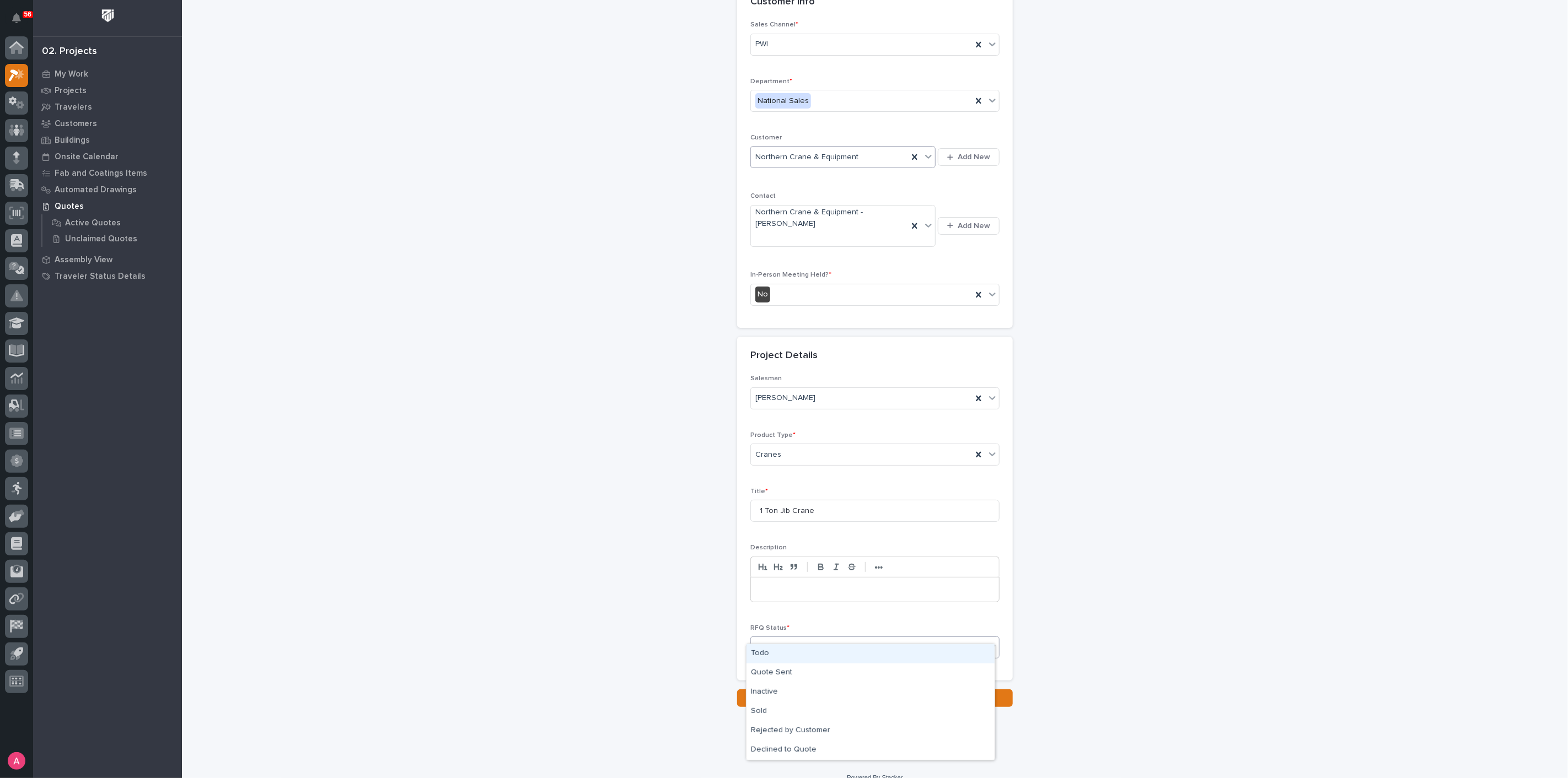
drag, startPoint x: 814, startPoint y: 652, endPoint x: 817, endPoint y: 659, distance: 7.6
click at [814, 652] on div "Todo" at bounding box center [871, 653] width 248 height 19
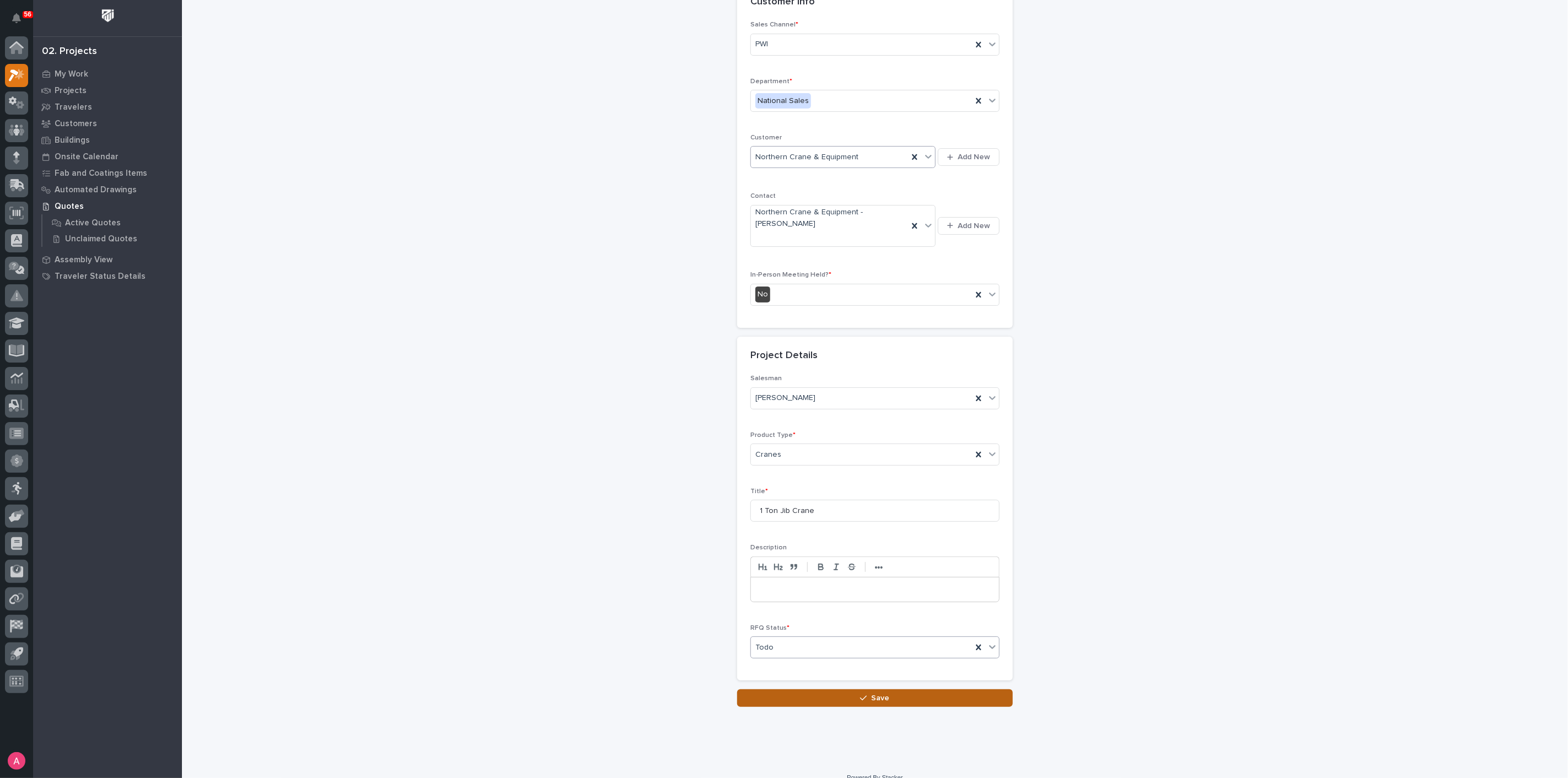
click at [832, 689] on button "Save" at bounding box center [874, 698] width 276 height 17
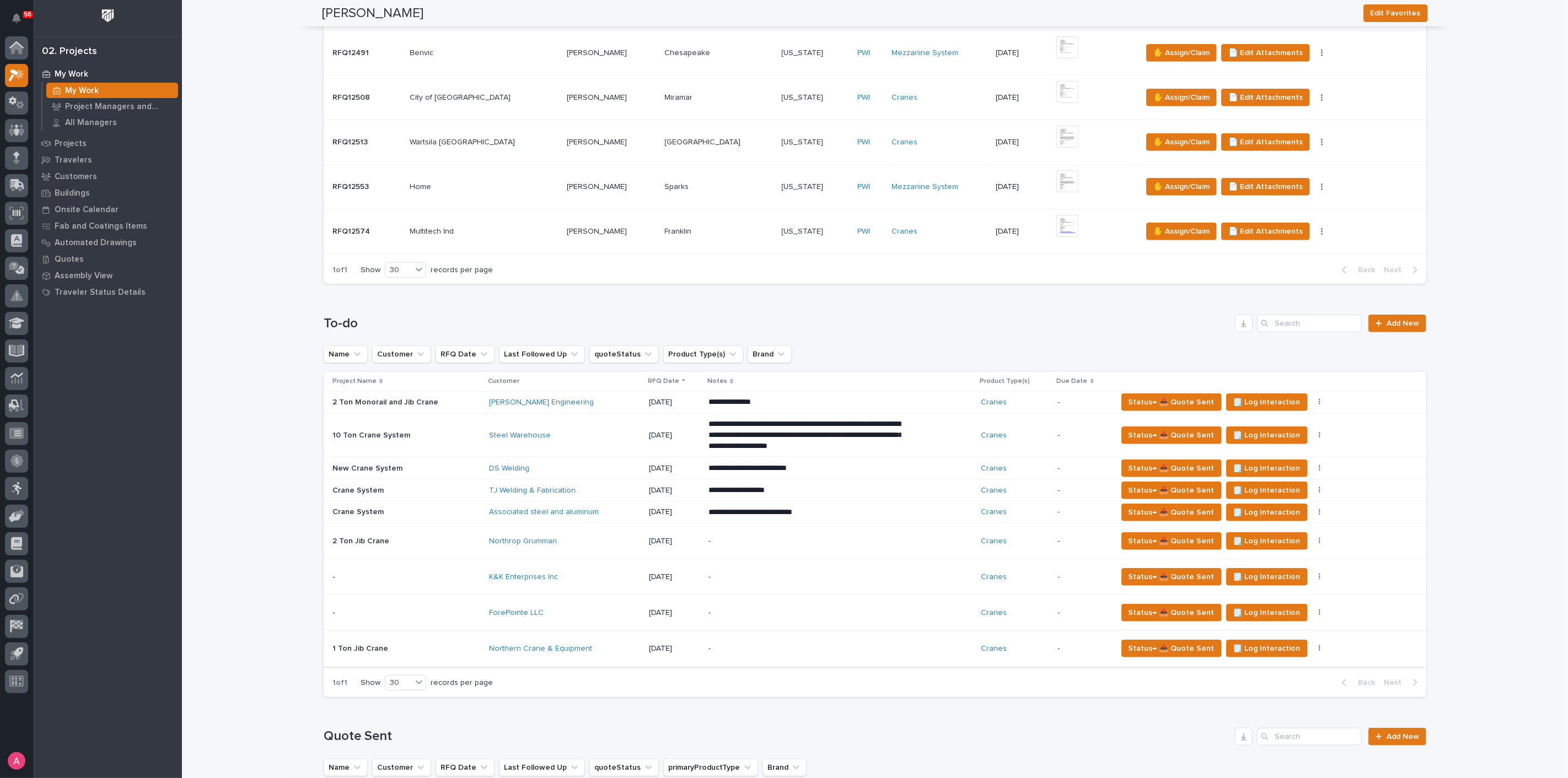
scroll to position [551, 0]
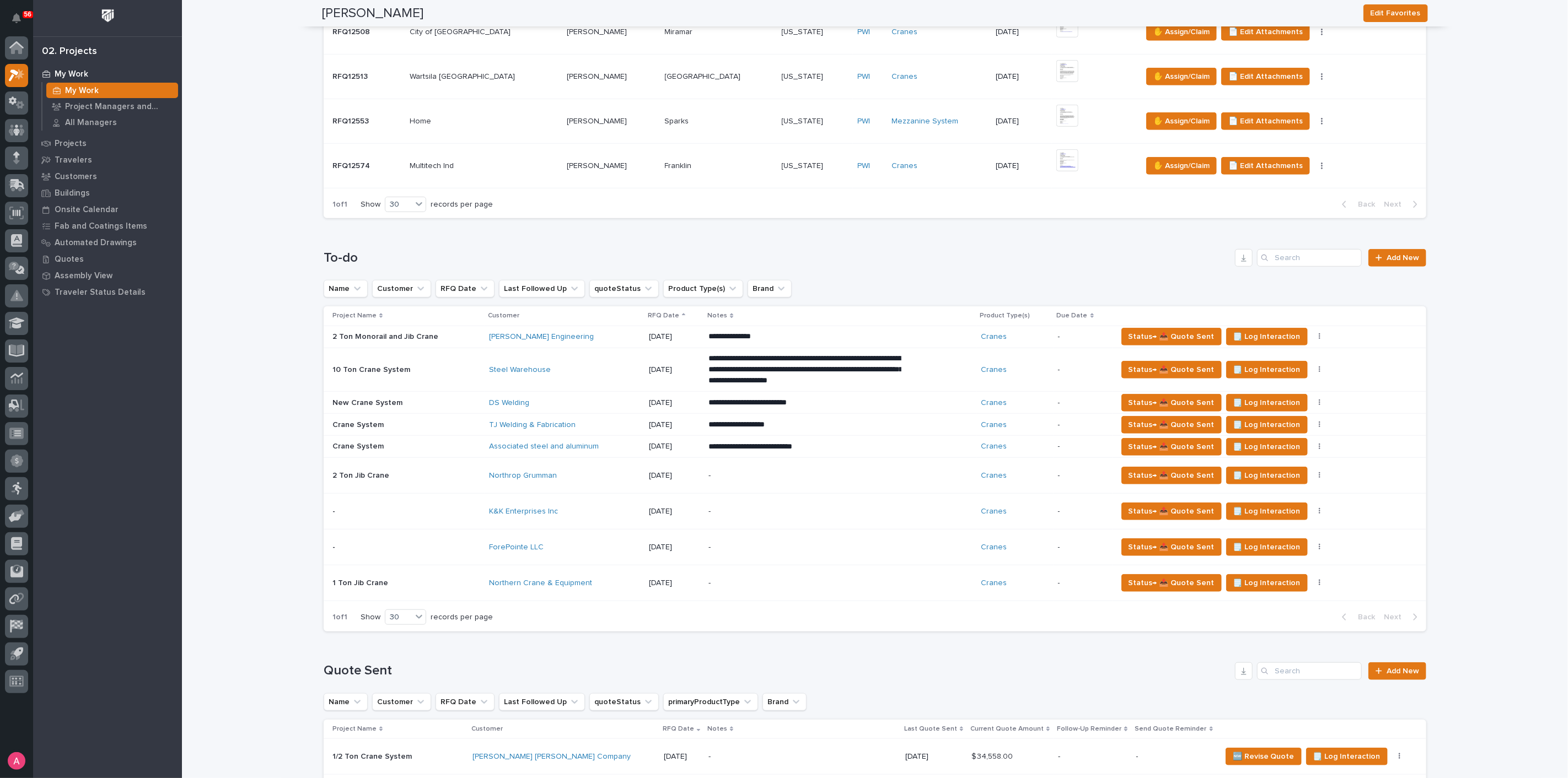
click at [620, 581] on div "Northern Crane & Equipment" at bounding box center [564, 583] width 151 height 9
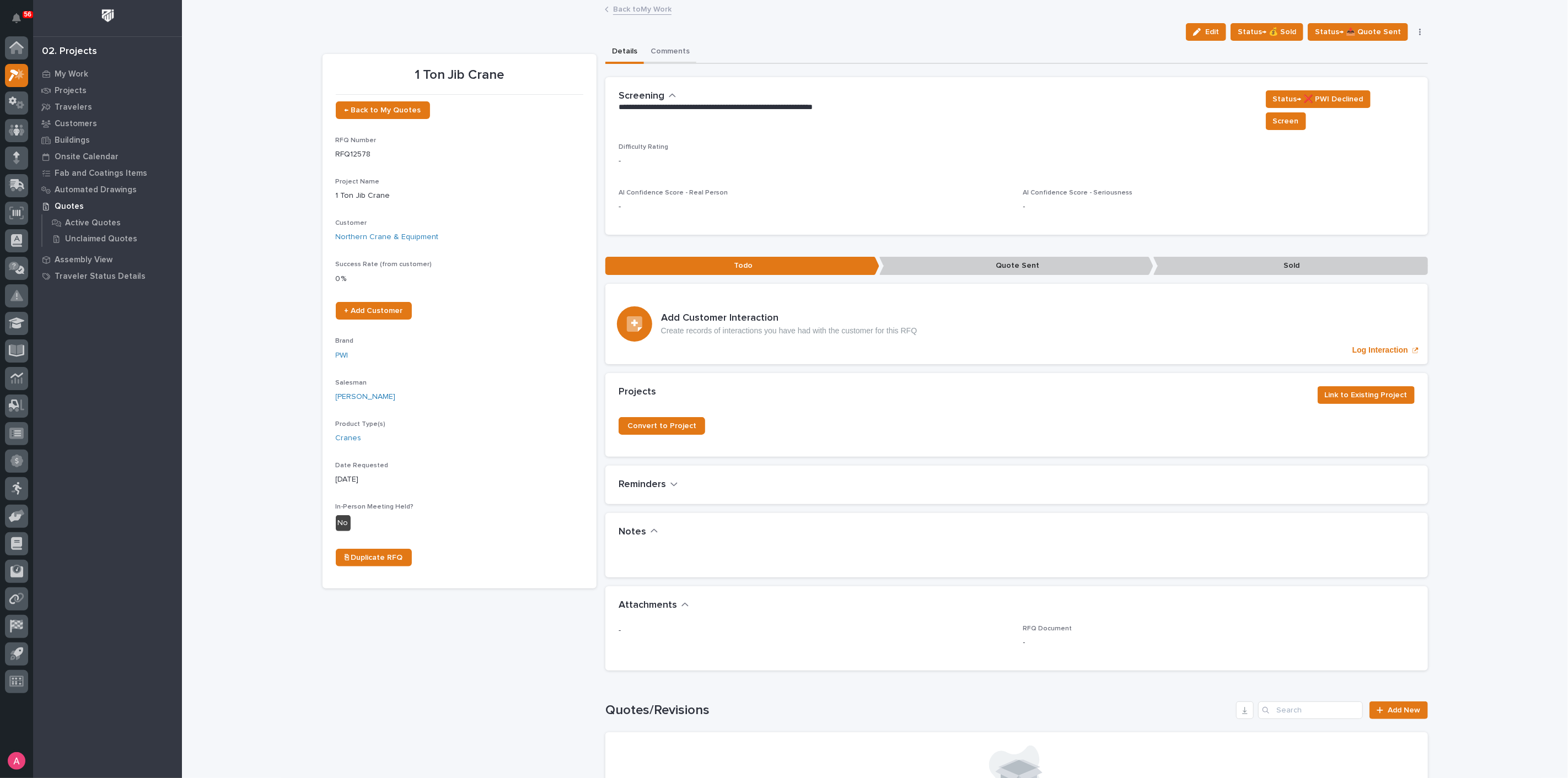
click at [659, 51] on button "Comments" at bounding box center [669, 52] width 52 height 23
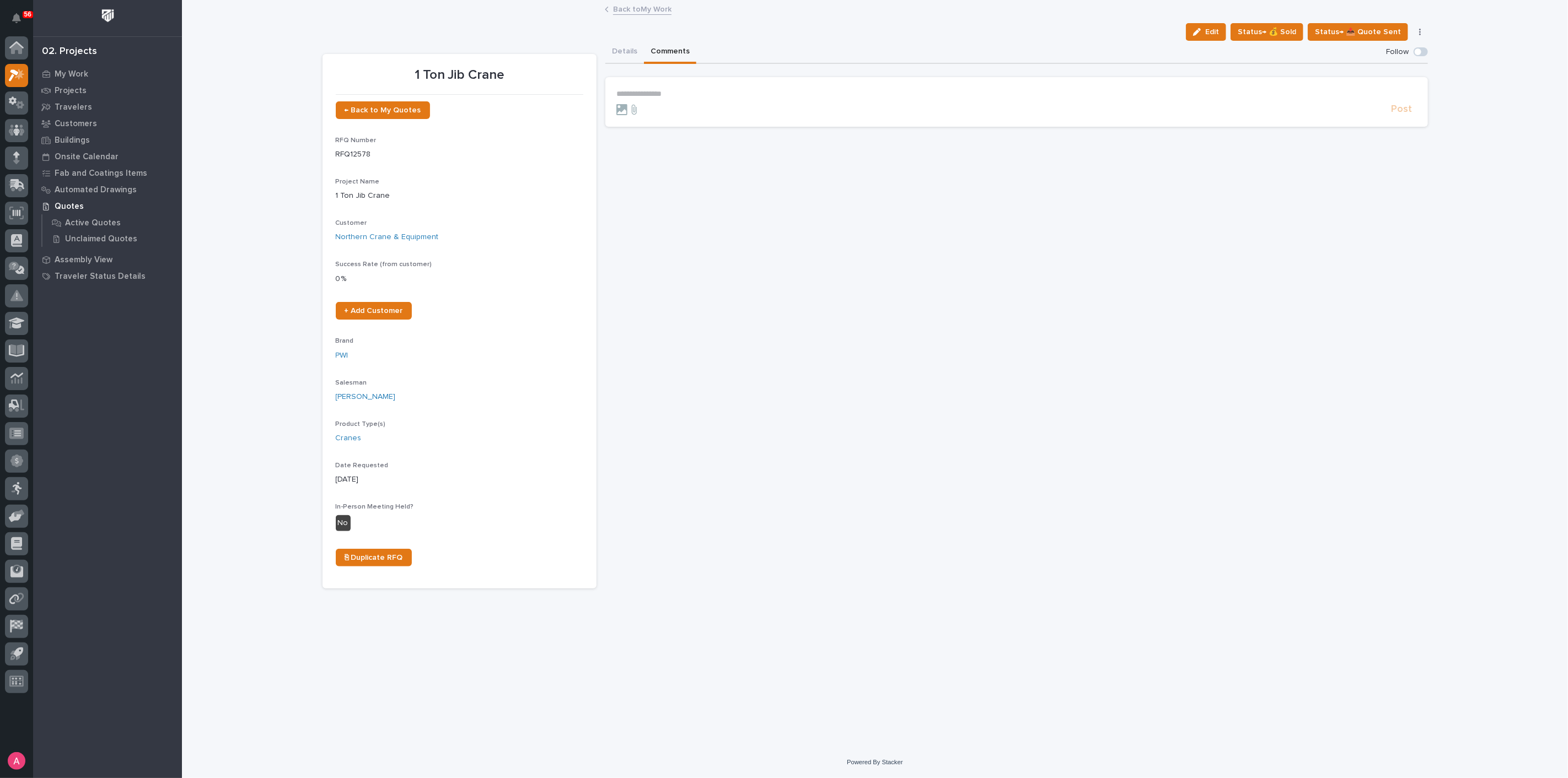
click at [670, 95] on p "**********" at bounding box center [1016, 94] width 800 height 9
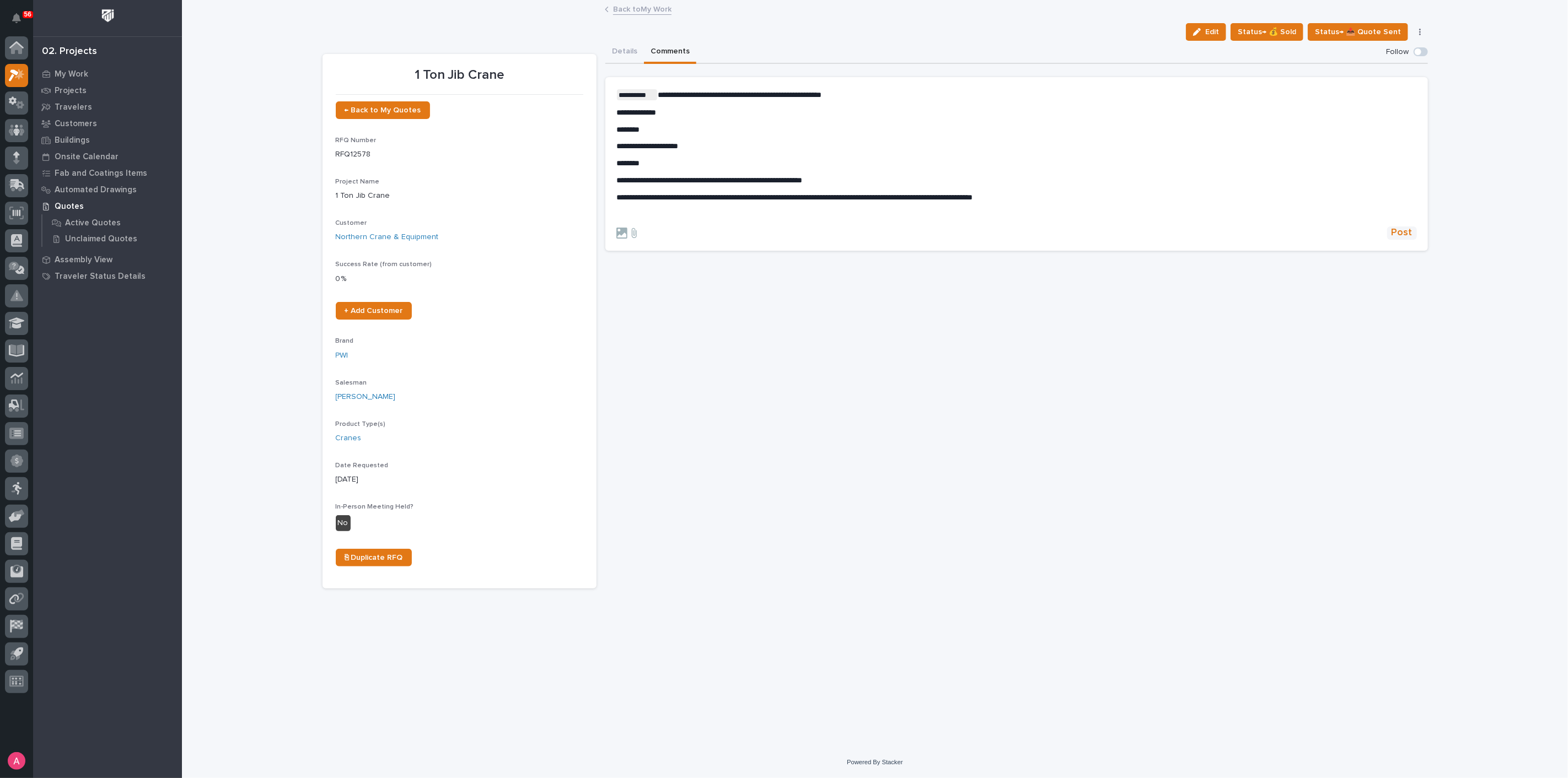
click at [1398, 228] on span "Post" at bounding box center [1402, 232] width 21 height 13
